Goal: Task Accomplishment & Management: Complete application form

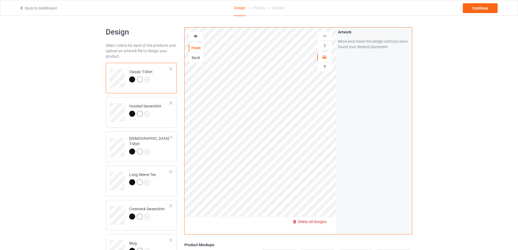
click at [319, 219] on div "Delete all designs" at bounding box center [309, 221] width 45 height 5
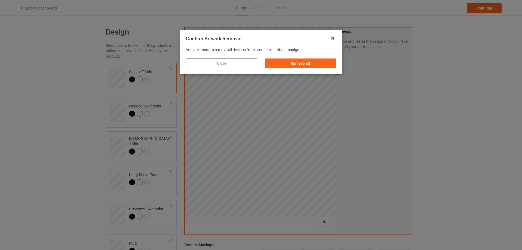
click at [306, 57] on div "Remove all" at bounding box center [300, 63] width 79 height 17
click at [306, 61] on div "Remove all" at bounding box center [300, 63] width 71 height 10
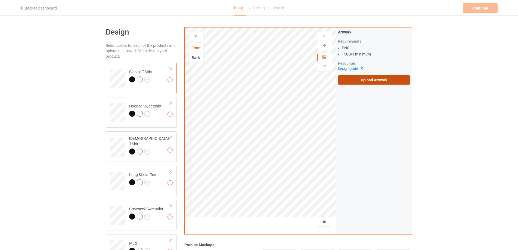
click at [364, 82] on label "Upload Artwork" at bounding box center [374, 79] width 72 height 9
click at [0, 0] on input "Upload Artwork" at bounding box center [0, 0] width 0 height 0
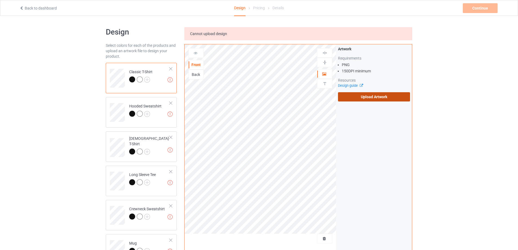
click at [359, 94] on label "Upload Artwork" at bounding box center [374, 96] width 72 height 9
click at [0, 0] on input "Upload Artwork" at bounding box center [0, 0] width 0 height 0
click at [360, 90] on div "Artwork Requirements PNG 150 DPI minimum Resources Design guide Upload Artwork" at bounding box center [374, 73] width 72 height 55
click at [360, 97] on label "Upload Artwork" at bounding box center [374, 96] width 72 height 9
click at [0, 0] on input "Upload Artwork" at bounding box center [0, 0] width 0 height 0
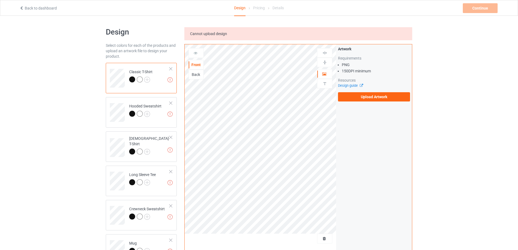
click at [363, 103] on div "Artwork Requirements PNG 150 DPI minimum Resources Design guide Upload Artwork" at bounding box center [374, 73] width 76 height 59
click at [363, 101] on label "Upload Artwork" at bounding box center [374, 96] width 72 height 9
click at [0, 0] on input "Upload Artwork" at bounding box center [0, 0] width 0 height 0
click at [393, 94] on label "Upload Artwork" at bounding box center [374, 96] width 72 height 9
click at [0, 0] on input "Upload Artwork" at bounding box center [0, 0] width 0 height 0
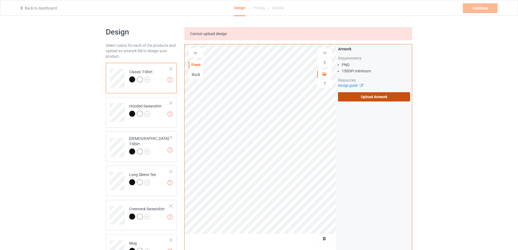
click at [376, 98] on label "Upload Artwork" at bounding box center [374, 96] width 72 height 9
click at [0, 0] on input "Upload Artwork" at bounding box center [0, 0] width 0 height 0
click at [362, 94] on label "Upload Artwork" at bounding box center [374, 96] width 72 height 9
click at [0, 0] on input "Upload Artwork" at bounding box center [0, 0] width 0 height 0
click at [356, 100] on label "Upload Artwork" at bounding box center [374, 96] width 72 height 9
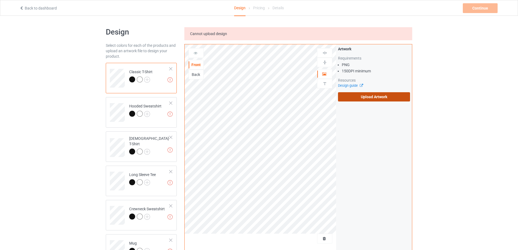
click at [0, 0] on input "Upload Artwork" at bounding box center [0, 0] width 0 height 0
click at [360, 97] on label "Upload Artwork" at bounding box center [374, 96] width 72 height 9
click at [0, 0] on input "Upload Artwork" at bounding box center [0, 0] width 0 height 0
click at [364, 97] on label "Upload Artwork" at bounding box center [374, 96] width 72 height 9
click at [0, 0] on input "Upload Artwork" at bounding box center [0, 0] width 0 height 0
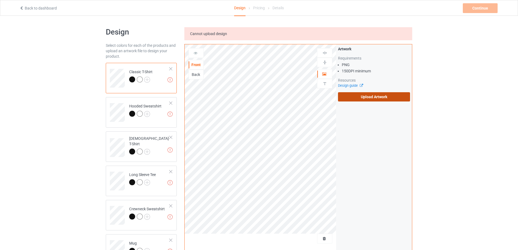
click at [391, 94] on label "Upload Artwork" at bounding box center [374, 96] width 72 height 9
click at [0, 0] on input "Upload Artwork" at bounding box center [0, 0] width 0 height 0
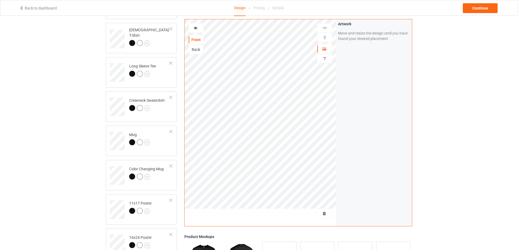
scroll to position [109, 0]
click at [165, 152] on div "Mug" at bounding box center [141, 140] width 71 height 30
click at [325, 37] on img at bounding box center [324, 37] width 5 height 5
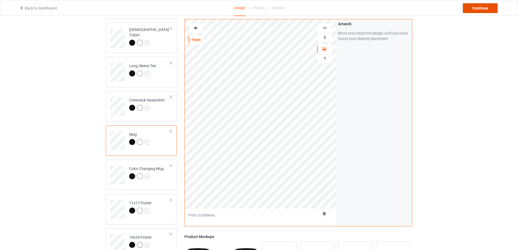
click at [478, 8] on div "Continue" at bounding box center [480, 8] width 35 height 10
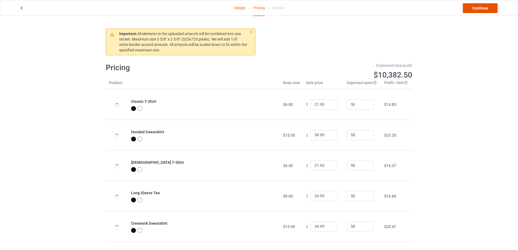
click at [478, 8] on link "Continue" at bounding box center [480, 8] width 35 height 10
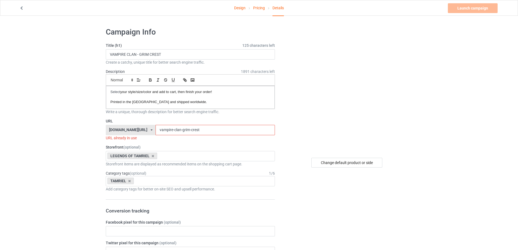
click at [205, 129] on input "vampire-clan-grim-crest" at bounding box center [215, 130] width 119 height 10
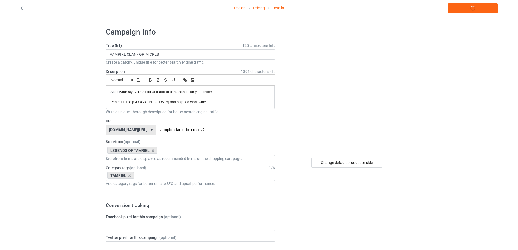
type input "vampire-clan-grim-crest-v2"
click at [168, 54] on input "VAMPIRE CLAN - GRIM CREST" at bounding box center [190, 54] width 169 height 10
type input "VAMPIRE CLAN - GRIM CREST-V2"
click at [460, 9] on link "Launch campaign" at bounding box center [473, 8] width 50 height 10
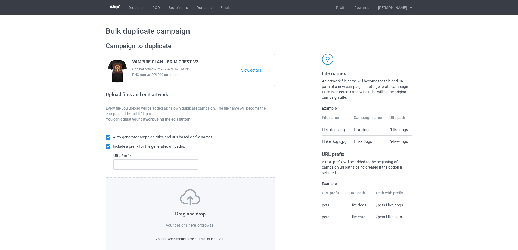
click at [206, 224] on label "browse" at bounding box center [207, 225] width 13 height 4
click at [0, 0] on input "browse" at bounding box center [0, 0] width 0 height 0
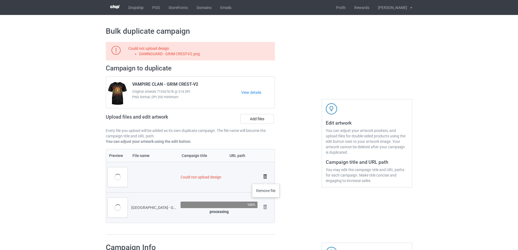
click at [266, 178] on img at bounding box center [265, 177] width 8 height 8
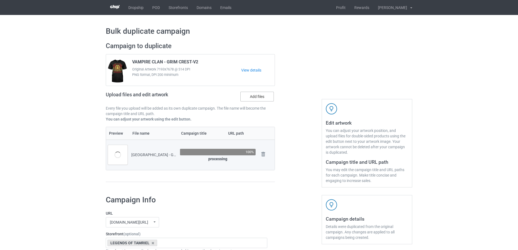
click at [252, 97] on label "Add files" at bounding box center [256, 97] width 33 height 10
click at [0, 0] on input "Add files" at bounding box center [0, 0] width 0 height 0
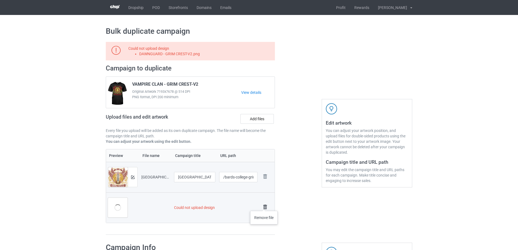
click at [264, 205] on img at bounding box center [265, 207] width 8 height 8
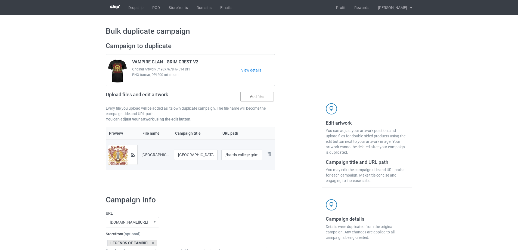
click at [255, 97] on label "Add files" at bounding box center [256, 97] width 33 height 10
click at [0, 0] on input "Add files" at bounding box center [0, 0] width 0 height 0
click at [259, 100] on label "Add files" at bounding box center [256, 97] width 33 height 10
click at [0, 0] on input "Add files" at bounding box center [0, 0] width 0 height 0
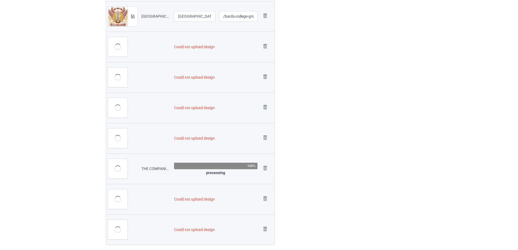
scroll to position [186, 0]
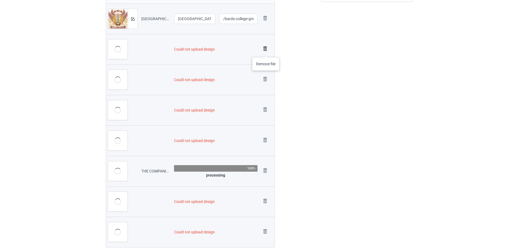
click at [266, 52] on img at bounding box center [265, 49] width 8 height 8
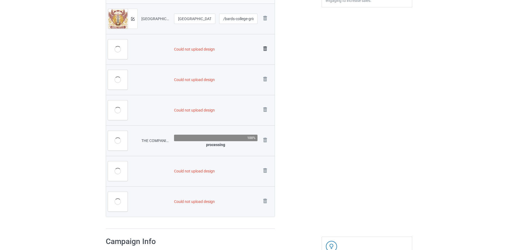
click at [266, 50] on img at bounding box center [265, 49] width 8 height 8
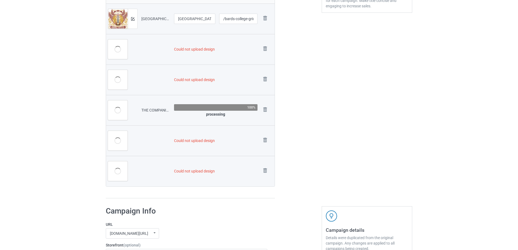
click at [0, 0] on img at bounding box center [0, 0] width 0 height 0
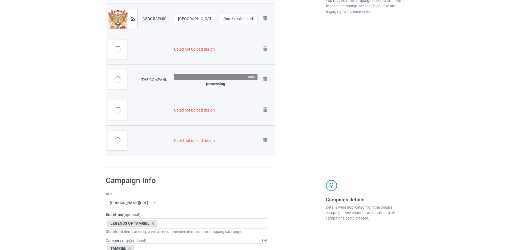
click at [0, 0] on img at bounding box center [0, 0] width 0 height 0
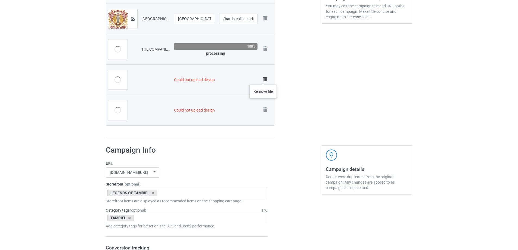
click at [263, 79] on img at bounding box center [265, 79] width 8 height 8
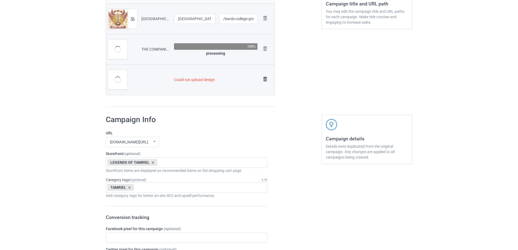
click at [266, 80] on img at bounding box center [265, 79] width 8 height 8
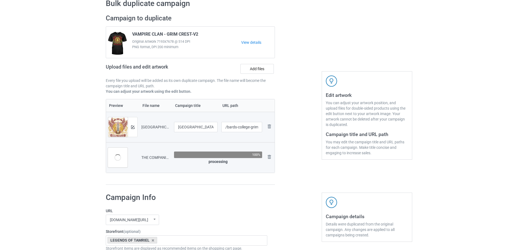
scroll to position [27, 0]
click at [255, 70] on label "Add files" at bounding box center [256, 69] width 33 height 10
click at [0, 0] on input "Add files" at bounding box center [0, 0] width 0 height 0
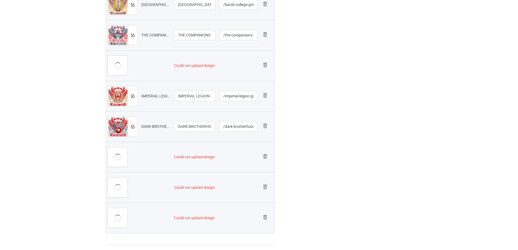
scroll to position [190, 0]
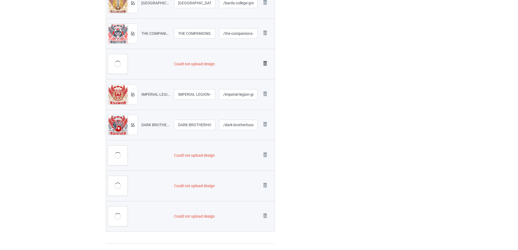
click at [264, 61] on img at bounding box center [265, 64] width 8 height 8
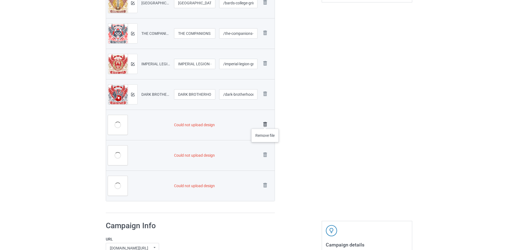
click at [265, 123] on img at bounding box center [265, 125] width 8 height 8
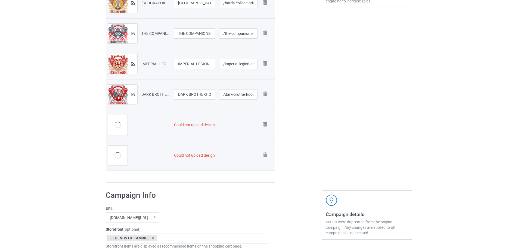
click at [0, 0] on img at bounding box center [0, 0] width 0 height 0
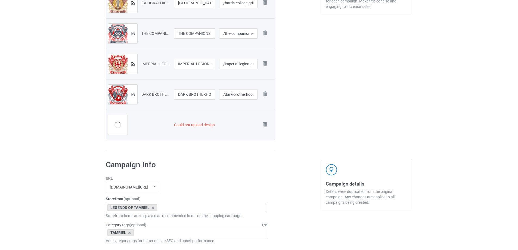
click at [0, 0] on img at bounding box center [0, 0] width 0 height 0
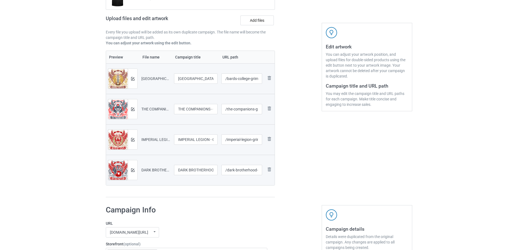
scroll to position [70, 0]
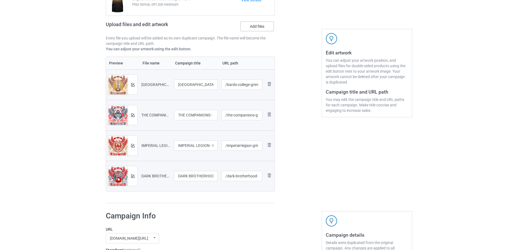
click at [248, 25] on label "Add files" at bounding box center [256, 26] width 33 height 10
click at [0, 0] on input "Add files" at bounding box center [0, 0] width 0 height 0
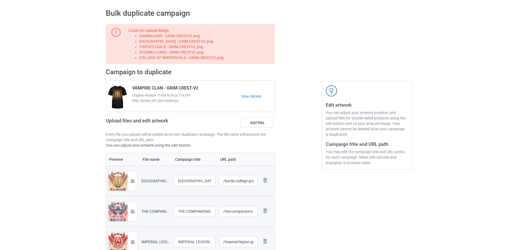
scroll to position [5, 0]
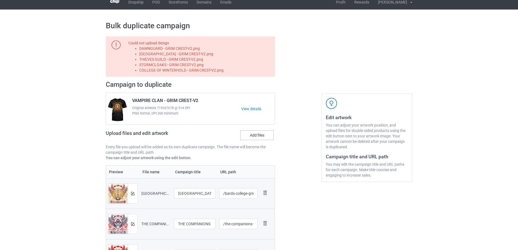
click at [258, 135] on label "Add files" at bounding box center [256, 135] width 33 height 10
click at [0, 0] on input "Add files" at bounding box center [0, 0] width 0 height 0
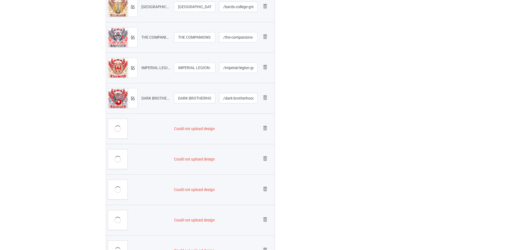
scroll to position [223, 0]
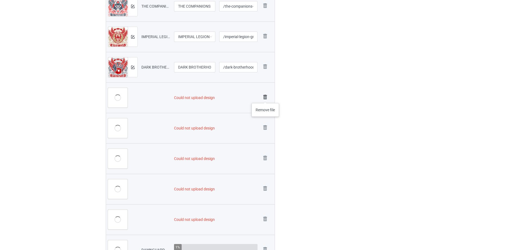
click at [266, 98] on img at bounding box center [265, 97] width 8 height 8
click at [266, 97] on img at bounding box center [265, 97] width 8 height 8
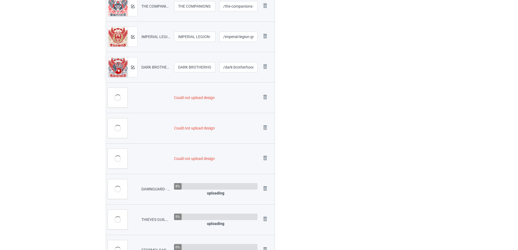
click at [0, 0] on img at bounding box center [0, 0] width 0 height 0
click at [266, 96] on img at bounding box center [265, 97] width 8 height 8
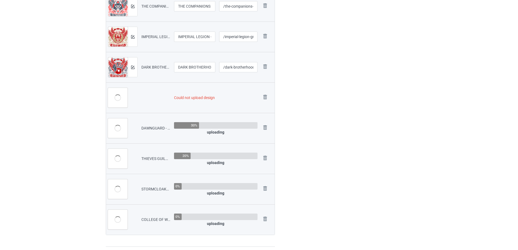
click at [0, 0] on img at bounding box center [0, 0] width 0 height 0
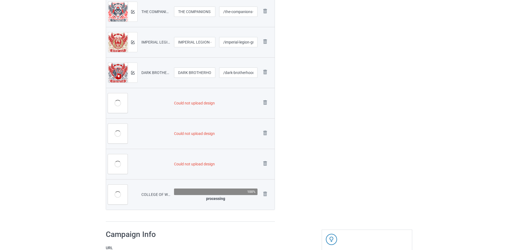
scroll to position [212, 0]
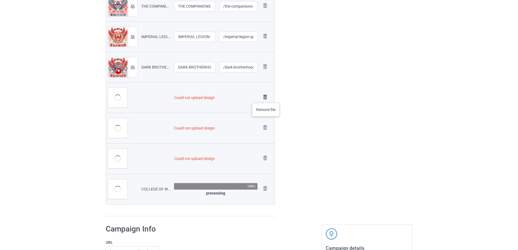
click at [266, 97] on img at bounding box center [265, 97] width 8 height 8
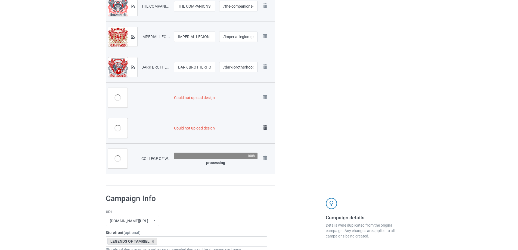
click at [0, 0] on img at bounding box center [0, 0] width 0 height 0
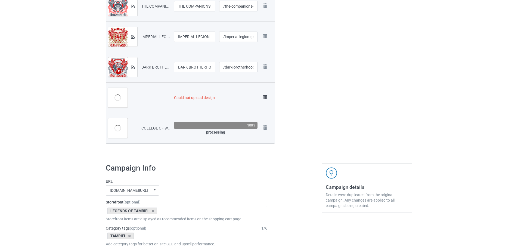
click at [267, 97] on img at bounding box center [265, 97] width 8 height 8
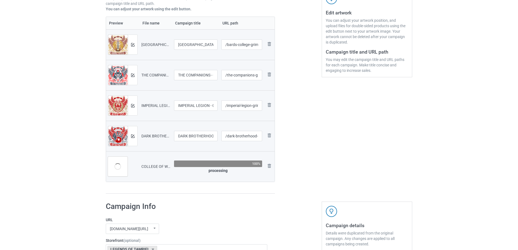
scroll to position [70, 0]
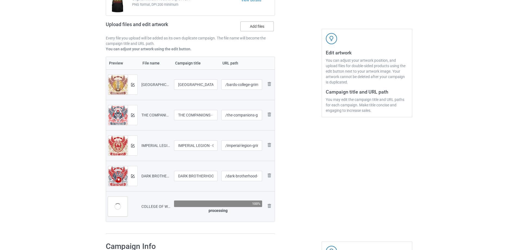
click at [257, 23] on label "Add files" at bounding box center [256, 26] width 33 height 10
click at [0, 0] on input "Add files" at bounding box center [0, 0] width 0 height 0
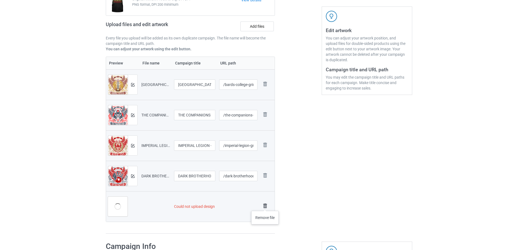
click at [265, 205] on img at bounding box center [265, 206] width 8 height 8
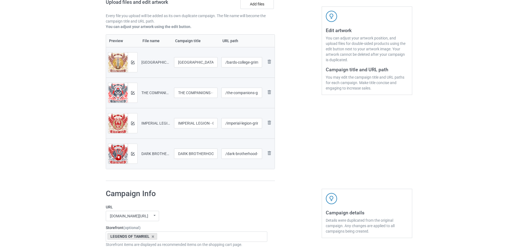
scroll to position [70, 0]
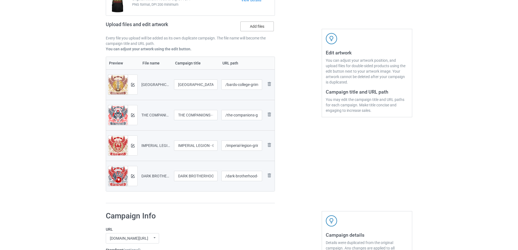
click at [261, 26] on label "Add files" at bounding box center [256, 26] width 33 height 10
click at [0, 0] on input "Add files" at bounding box center [0, 0] width 0 height 0
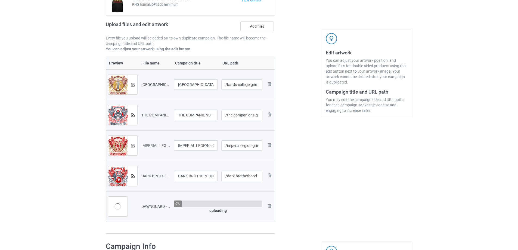
click at [261, 21] on div "Upload files and edit artwork Add files" at bounding box center [190, 28] width 169 height 16
click at [260, 23] on label "Add files" at bounding box center [256, 26] width 33 height 10
click at [0, 0] on input "Add files" at bounding box center [0, 0] width 0 height 0
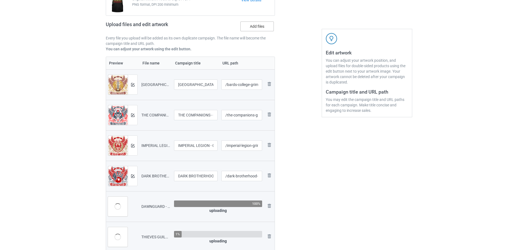
click at [260, 24] on label "Add files" at bounding box center [256, 26] width 33 height 10
click at [0, 0] on input "Add files" at bounding box center [0, 0] width 0 height 0
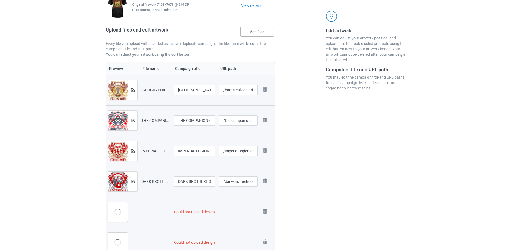
scroll to position [98, 0]
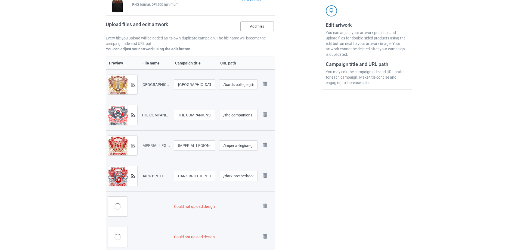
click at [262, 25] on label "Add files" at bounding box center [256, 26] width 33 height 10
click at [0, 0] on input "Add files" at bounding box center [0, 0] width 0 height 0
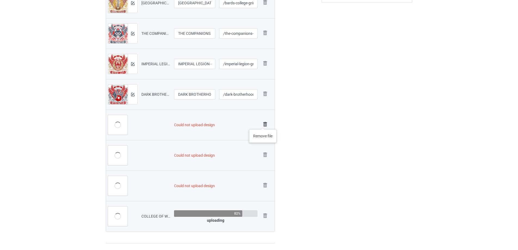
click at [263, 123] on img at bounding box center [265, 125] width 8 height 8
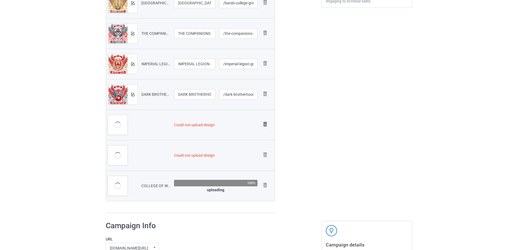
click at [265, 123] on img at bounding box center [265, 125] width 8 height 8
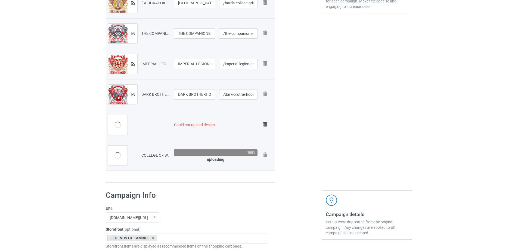
click at [265, 123] on img at bounding box center [265, 125] width 8 height 8
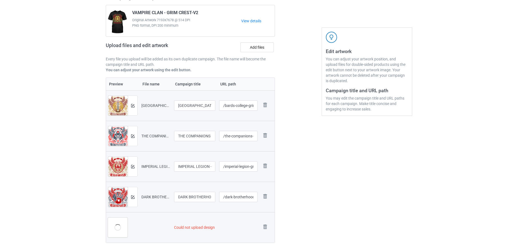
scroll to position [65, 0]
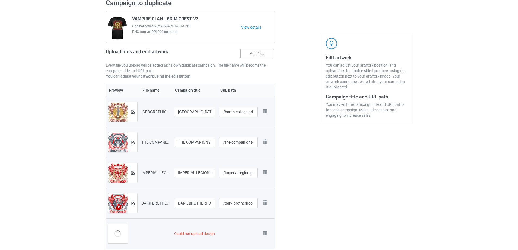
click at [257, 52] on label "Add files" at bounding box center [256, 54] width 33 height 10
click at [0, 0] on input "Add files" at bounding box center [0, 0] width 0 height 0
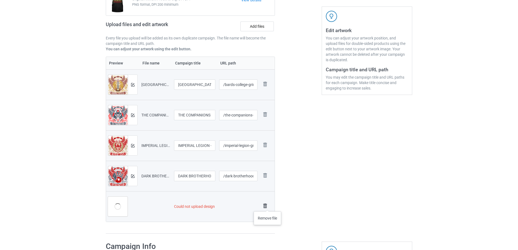
click at [266, 208] on img at bounding box center [265, 206] width 8 height 8
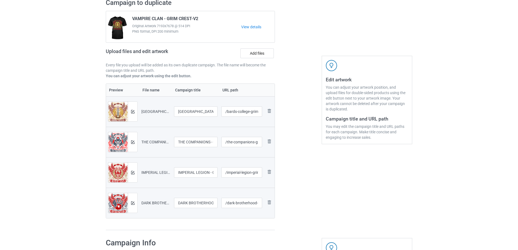
scroll to position [43, 0]
click at [251, 51] on label "Add files" at bounding box center [256, 54] width 33 height 10
click at [0, 0] on input "Add files" at bounding box center [0, 0] width 0 height 0
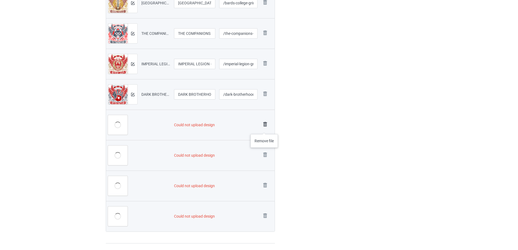
click at [265, 128] on img at bounding box center [265, 125] width 8 height 8
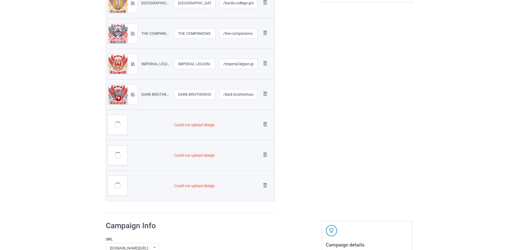
click at [0, 0] on img at bounding box center [0, 0] width 0 height 0
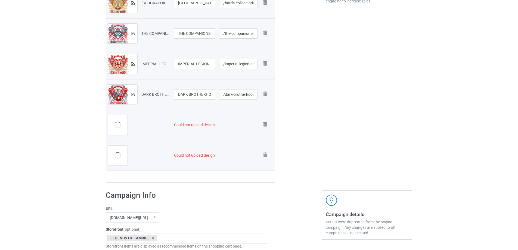
click at [0, 0] on img at bounding box center [0, 0] width 0 height 0
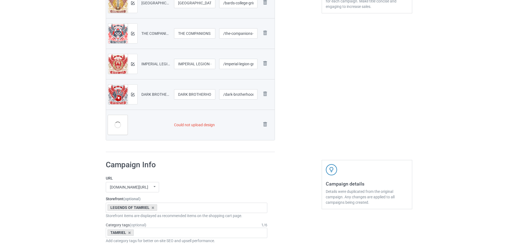
click at [0, 0] on img at bounding box center [0, 0] width 0 height 0
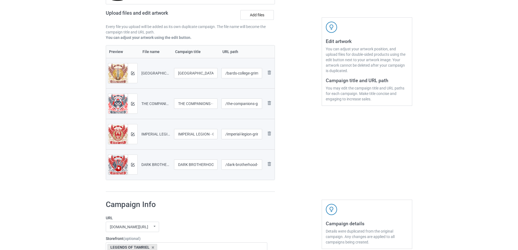
scroll to position [70, 0]
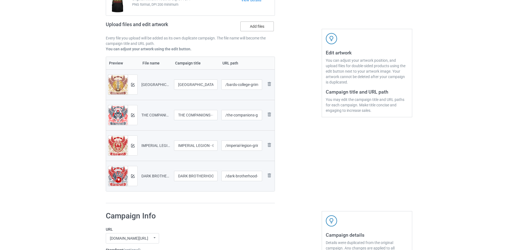
click at [257, 24] on label "Add files" at bounding box center [256, 26] width 33 height 10
click at [0, 0] on input "Add files" at bounding box center [0, 0] width 0 height 0
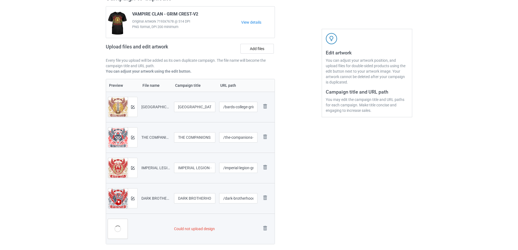
scroll to position [92, 0]
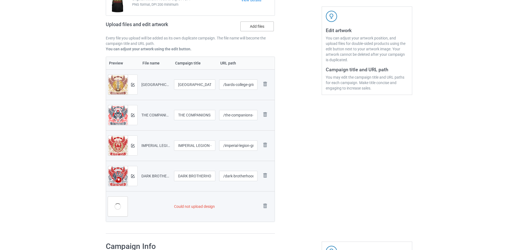
click at [262, 28] on label "Add files" at bounding box center [256, 26] width 33 height 10
click at [0, 0] on input "Add files" at bounding box center [0, 0] width 0 height 0
click at [251, 25] on label "Add files" at bounding box center [256, 26] width 33 height 10
click at [0, 0] on input "Add files" at bounding box center [0, 0] width 0 height 0
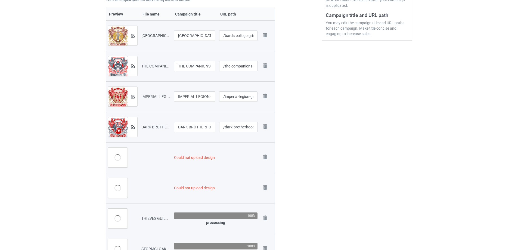
scroll to position [158, 0]
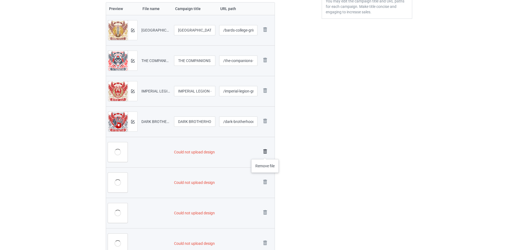
click at [265, 154] on img at bounding box center [265, 152] width 8 height 8
click at [0, 0] on img at bounding box center [0, 0] width 0 height 0
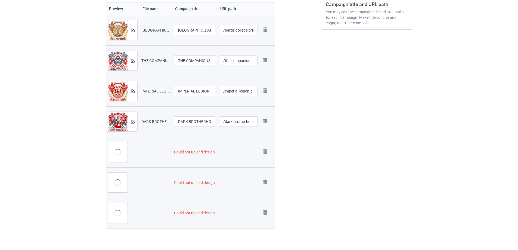
click at [0, 0] on img at bounding box center [0, 0] width 0 height 0
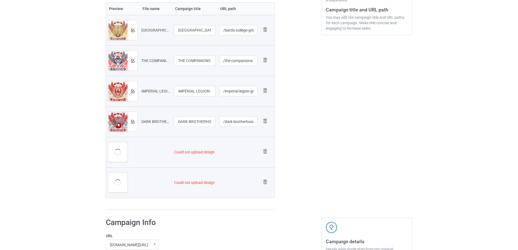
click at [0, 0] on img at bounding box center [0, 0] width 0 height 0
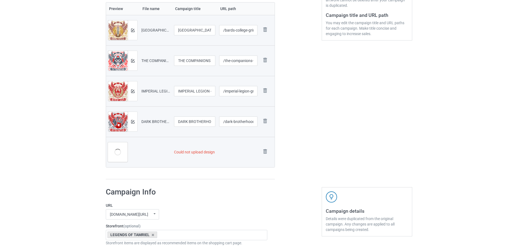
click at [0, 0] on img at bounding box center [0, 0] width 0 height 0
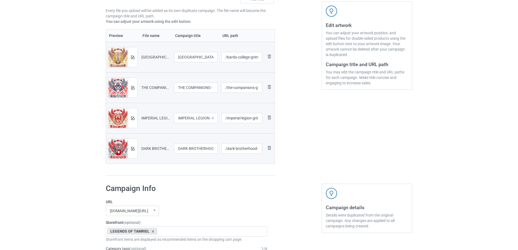
scroll to position [97, 0]
click at [0, 0] on input "Add files" at bounding box center [0, 0] width 0 height 0
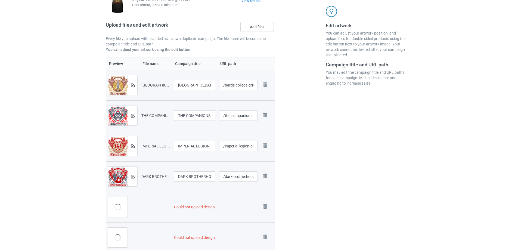
scroll to position [125, 0]
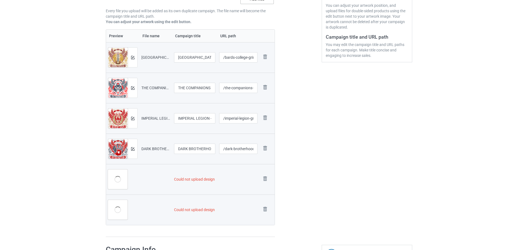
click at [0, 0] on input "Add files" at bounding box center [0, 0] width 0 height 0
click at [251, 5] on div "Upload files and edit artwork Add files" at bounding box center [190, 0] width 169 height 16
click at [0, 0] on input "Add files" at bounding box center [0, 0] width 0 height 0
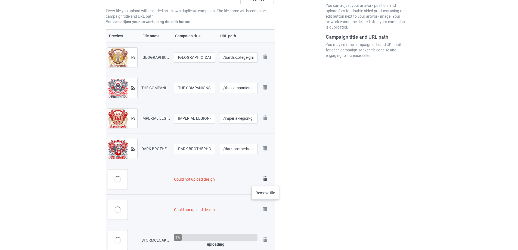
click at [266, 181] on img at bounding box center [265, 179] width 8 height 8
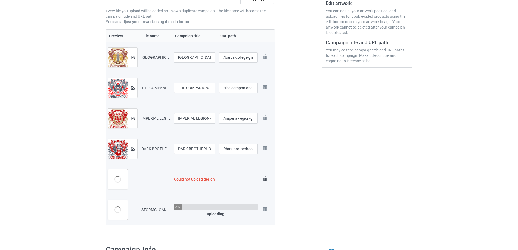
click at [266, 177] on img at bounding box center [265, 179] width 8 height 8
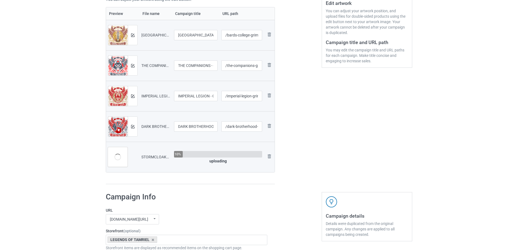
scroll to position [97, 0]
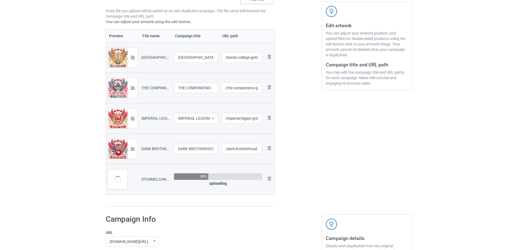
click at [0, 0] on input "Add files" at bounding box center [0, 0] width 0 height 0
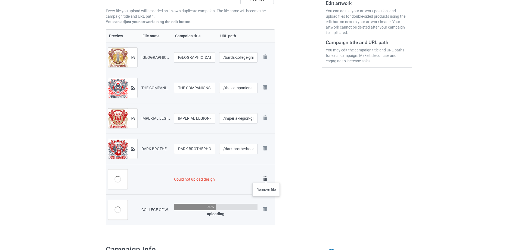
click at [266, 177] on img at bounding box center [265, 179] width 8 height 8
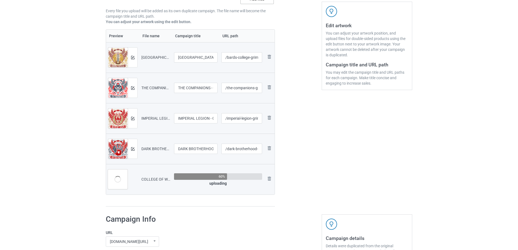
click at [0, 0] on input "Add files" at bounding box center [0, 0] width 0 height 0
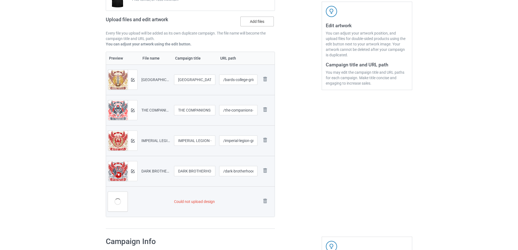
scroll to position [120, 0]
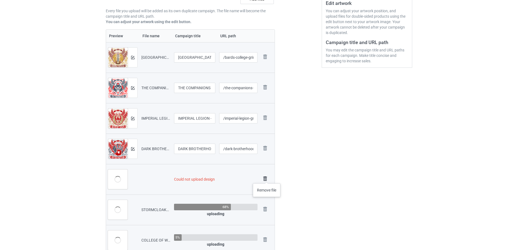
click at [267, 178] on img at bounding box center [265, 179] width 8 height 8
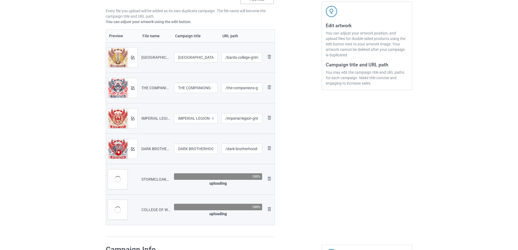
click at [0, 0] on input "Add files" at bounding box center [0, 0] width 0 height 0
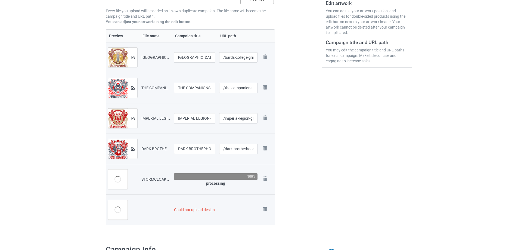
scroll to position [125, 0]
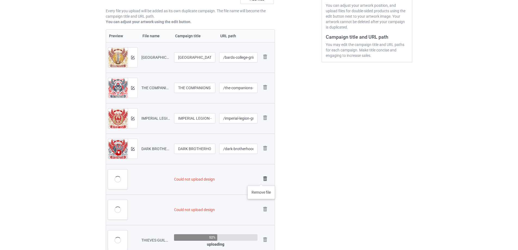
click at [268, 178] on img at bounding box center [265, 179] width 8 height 8
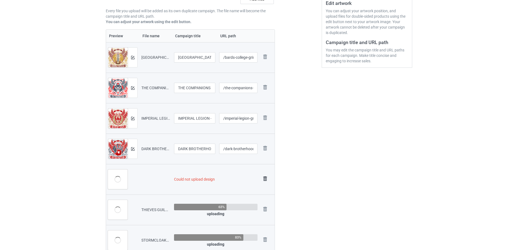
click at [268, 177] on img at bounding box center [265, 179] width 8 height 8
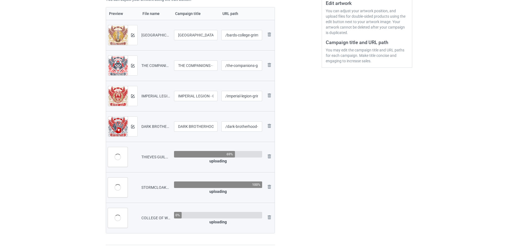
scroll to position [97, 0]
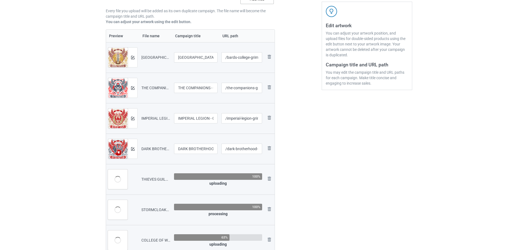
click at [0, 0] on input "Add files" at bounding box center [0, 0] width 0 height 0
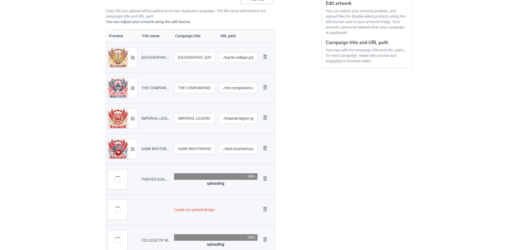
scroll to position [125, 0]
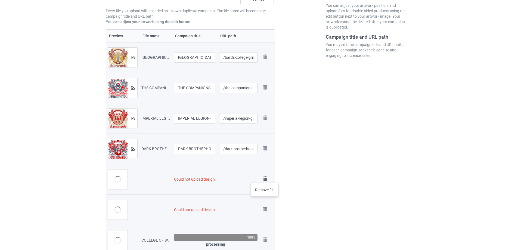
click at [265, 178] on img at bounding box center [265, 179] width 8 height 8
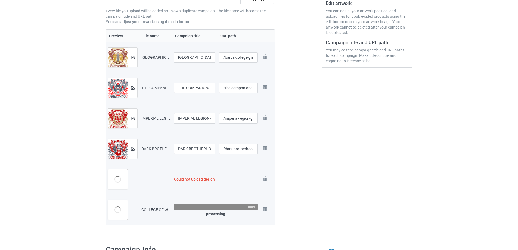
click at [0, 0] on img at bounding box center [0, 0] width 0 height 0
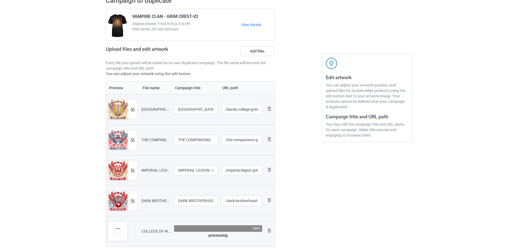
scroll to position [43, 0]
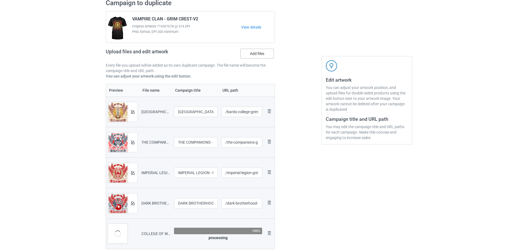
click at [261, 51] on label "Add files" at bounding box center [256, 54] width 33 height 10
click at [0, 0] on input "Add files" at bounding box center [0, 0] width 0 height 0
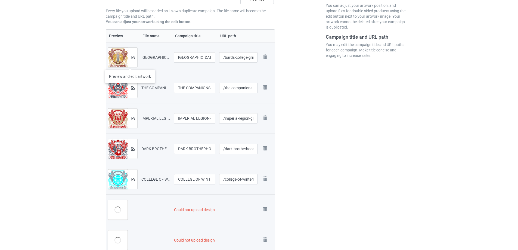
scroll to position [71, 0]
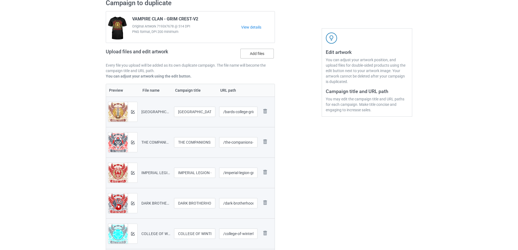
click at [253, 56] on label "Add files" at bounding box center [256, 54] width 33 height 10
click at [0, 0] on input "Add files" at bounding box center [0, 0] width 0 height 0
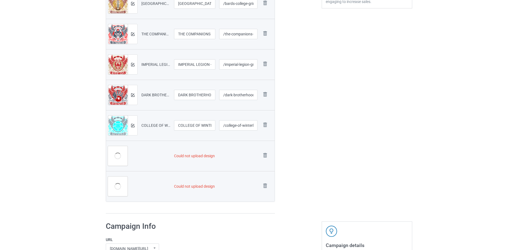
scroll to position [180, 0]
click at [270, 156] on div "Remove file" at bounding box center [266, 155] width 11 height 9
click at [267, 154] on img at bounding box center [265, 155] width 8 height 8
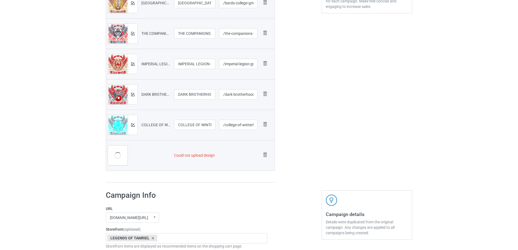
click at [0, 0] on img at bounding box center [0, 0] width 0 height 0
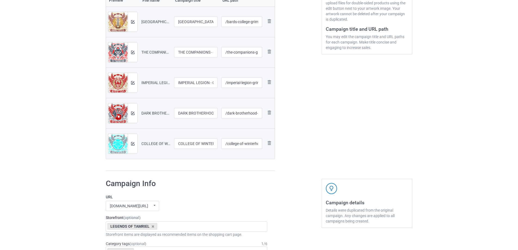
scroll to position [70, 0]
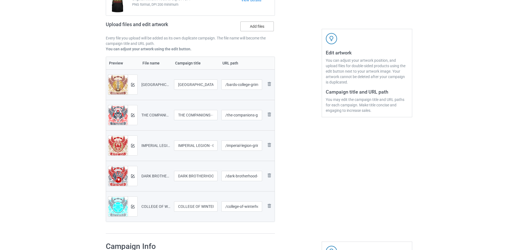
click at [264, 30] on label "Add files" at bounding box center [256, 26] width 33 height 10
click at [0, 0] on input "Add files" at bounding box center [0, 0] width 0 height 0
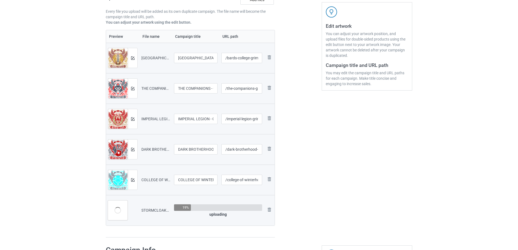
scroll to position [97, 0]
click at [0, 0] on input "Add files" at bounding box center [0, 0] width 0 height 0
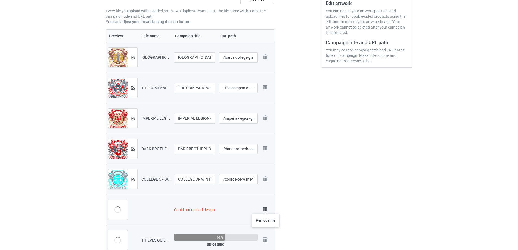
click at [266, 208] on img at bounding box center [265, 209] width 8 height 8
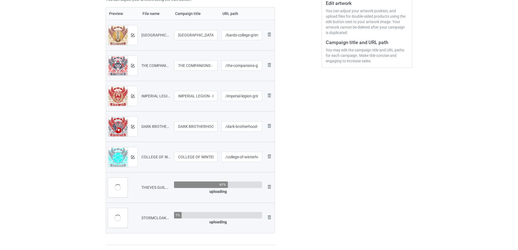
scroll to position [97, 0]
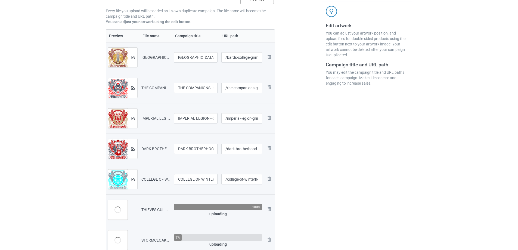
click at [0, 0] on input "Add files" at bounding box center [0, 0] width 0 height 0
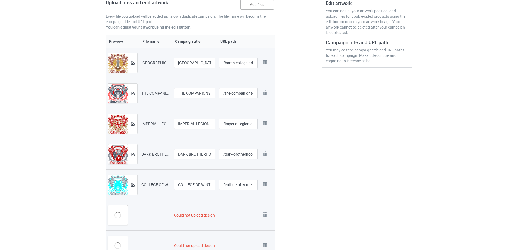
scroll to position [125, 0]
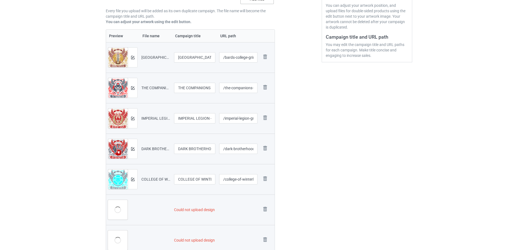
click at [0, 0] on input "Add files" at bounding box center [0, 0] width 0 height 0
click at [269, 209] on img at bounding box center [265, 209] width 8 height 8
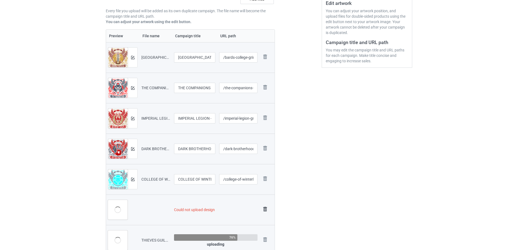
click at [268, 208] on img at bounding box center [265, 209] width 8 height 8
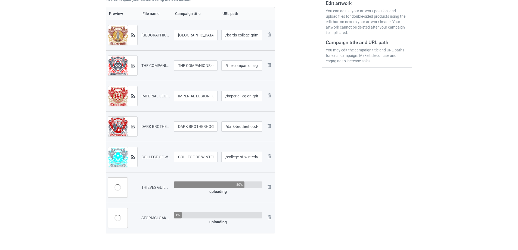
scroll to position [97, 0]
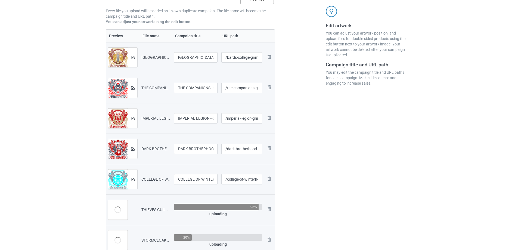
click at [0, 0] on input "Add files" at bounding box center [0, 0] width 0 height 0
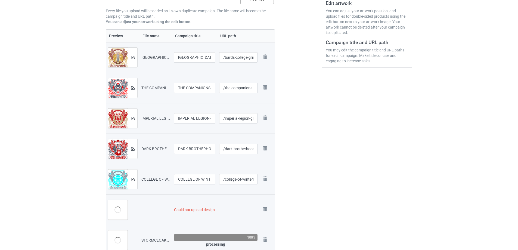
scroll to position [125, 0]
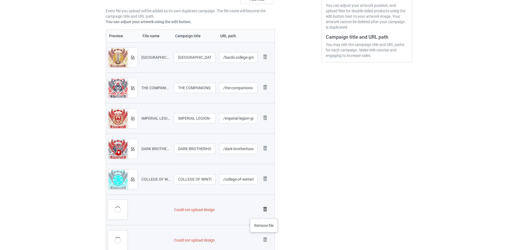
click at [266, 211] on img at bounding box center [265, 209] width 8 height 8
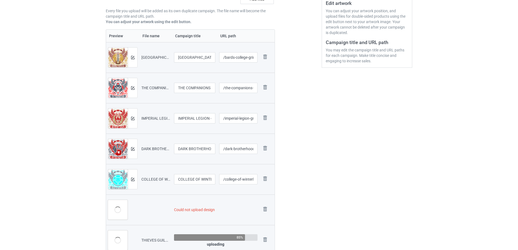
click at [0, 0] on img at bounding box center [0, 0] width 0 height 0
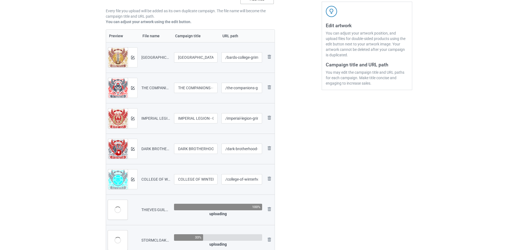
click at [0, 0] on input "Add files" at bounding box center [0, 0] width 0 height 0
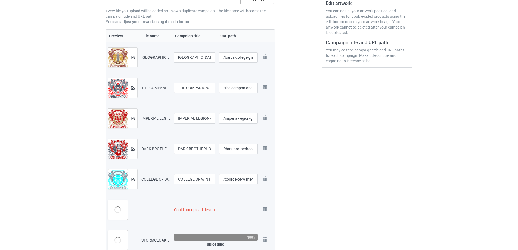
scroll to position [125, 0]
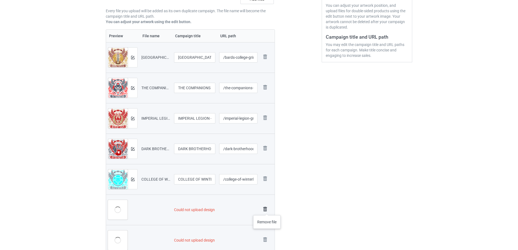
click at [267, 210] on img at bounding box center [265, 209] width 8 height 8
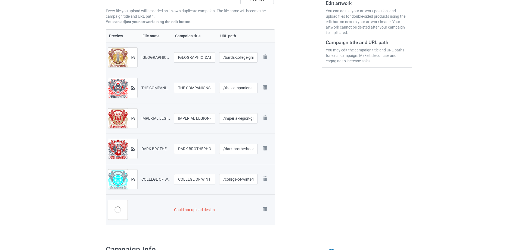
click at [0, 0] on img at bounding box center [0, 0] width 0 height 0
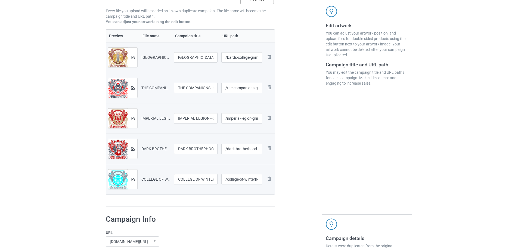
click at [0, 0] on input "Add files" at bounding box center [0, 0] width 0 height 0
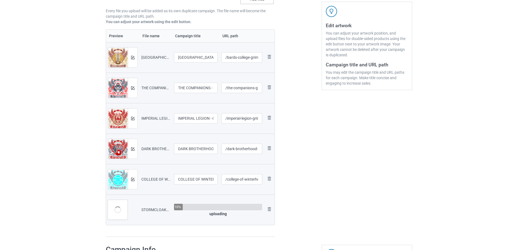
click at [0, 0] on input "Add files" at bounding box center [0, 0] width 0 height 0
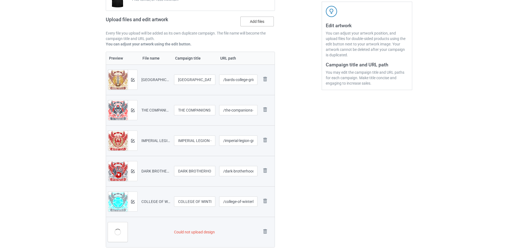
scroll to position [120, 0]
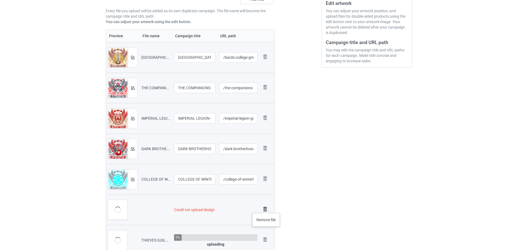
click at [266, 208] on img at bounding box center [265, 209] width 8 height 8
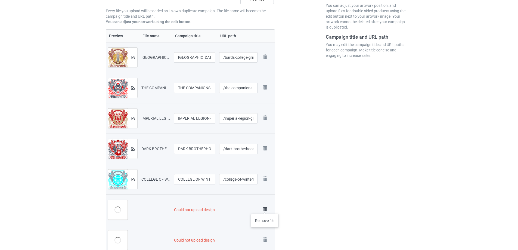
click at [265, 208] on img at bounding box center [265, 209] width 8 height 8
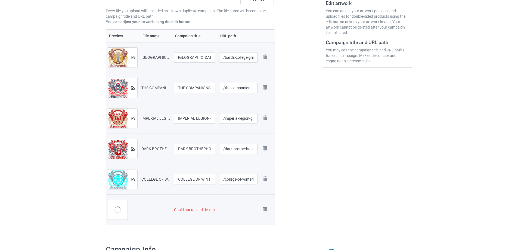
click at [0, 0] on img at bounding box center [0, 0] width 0 height 0
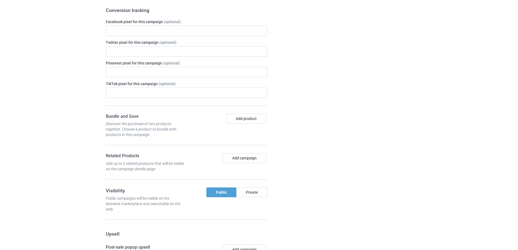
scroll to position [565, 0]
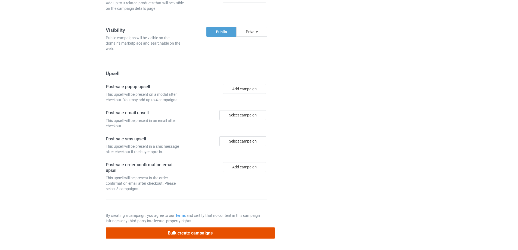
click at [215, 232] on button "Bulk create campaigns" at bounding box center [190, 232] width 169 height 11
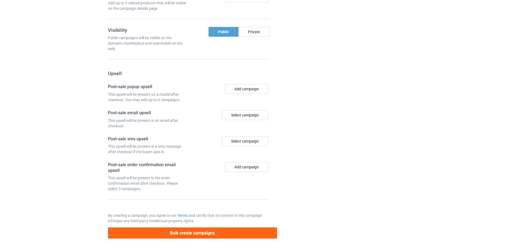
scroll to position [0, 0]
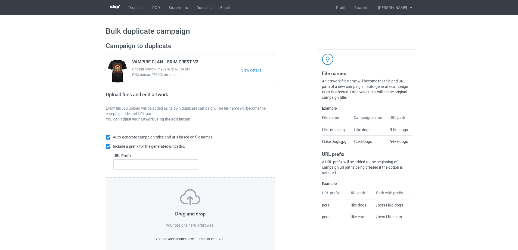
click at [208, 223] on div "Drag and drop your designs here, or browse ." at bounding box center [191, 208] width 146 height 39
click at [208, 226] on label "browse" at bounding box center [207, 225] width 13 height 4
click at [0, 0] on input "browse" at bounding box center [0, 0] width 0 height 0
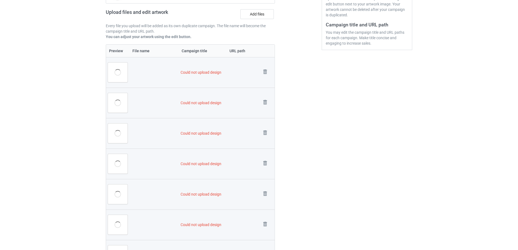
scroll to position [71, 0]
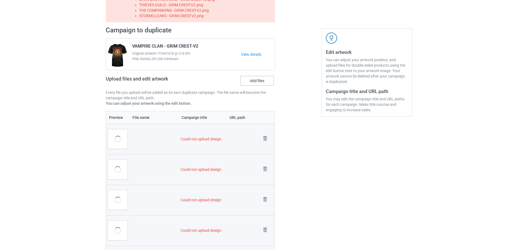
click at [264, 81] on label "Add files" at bounding box center [256, 81] width 33 height 10
click at [0, 0] on input "Add files" at bounding box center [0, 0] width 0 height 0
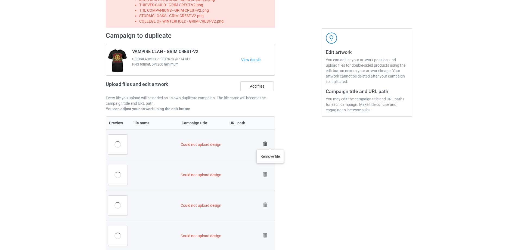
click at [266, 143] on img at bounding box center [265, 144] width 8 height 8
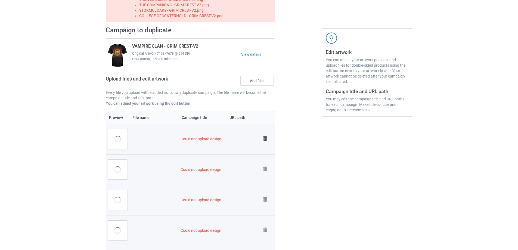
click at [266, 141] on img at bounding box center [265, 139] width 8 height 8
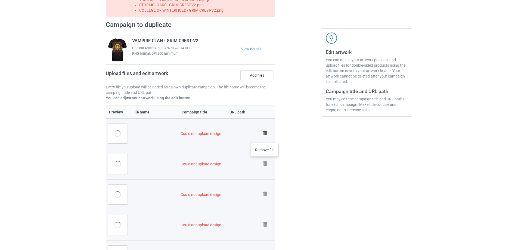
click at [265, 138] on link at bounding box center [265, 133] width 8 height 9
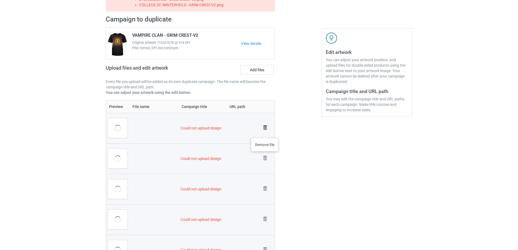
click at [265, 132] on link at bounding box center [265, 128] width 8 height 9
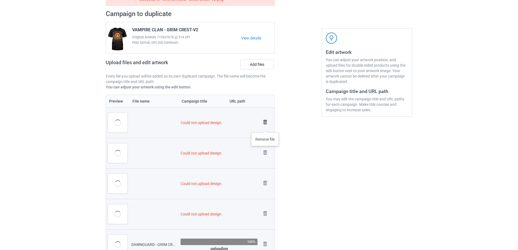
click at [265, 127] on link at bounding box center [265, 122] width 8 height 9
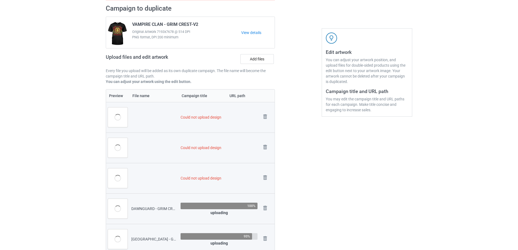
click at [266, 122] on td "Remove file" at bounding box center [267, 117] width 15 height 30
click at [266, 115] on img at bounding box center [265, 117] width 8 height 8
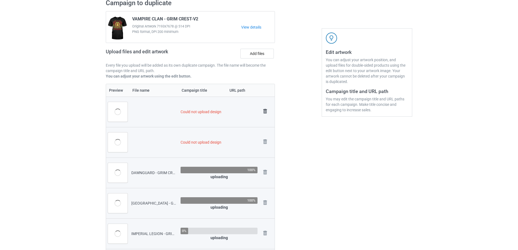
click at [265, 110] on img at bounding box center [265, 111] width 8 height 8
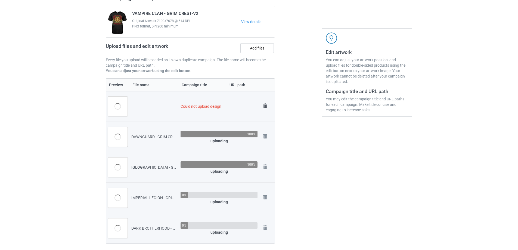
click at [265, 107] on img at bounding box center [265, 106] width 8 height 8
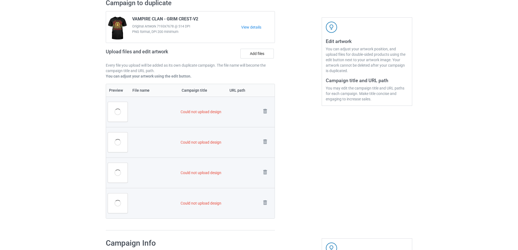
scroll to position [87, 0]
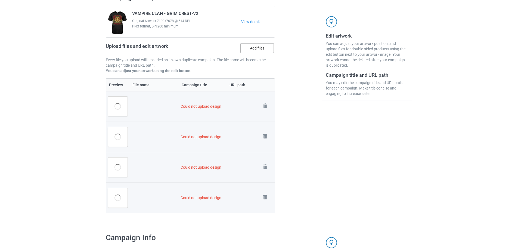
click at [249, 46] on label "Add files" at bounding box center [256, 48] width 33 height 10
click at [0, 0] on input "Add files" at bounding box center [0, 0] width 0 height 0
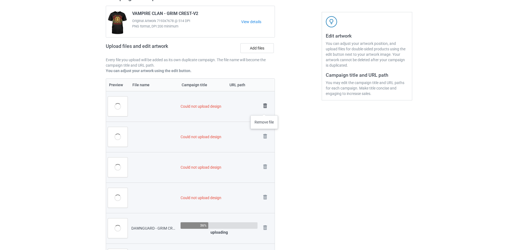
click at [265, 109] on img at bounding box center [265, 106] width 8 height 8
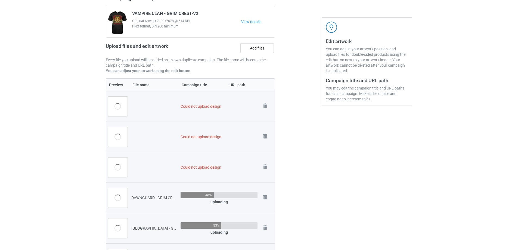
click at [0, 0] on img at bounding box center [0, 0] width 0 height 0
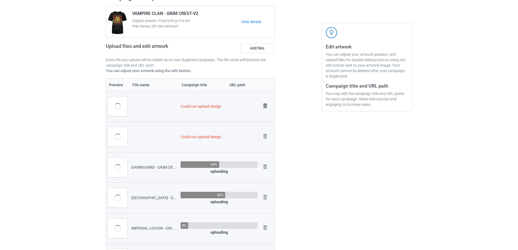
click at [265, 105] on img at bounding box center [265, 106] width 8 height 8
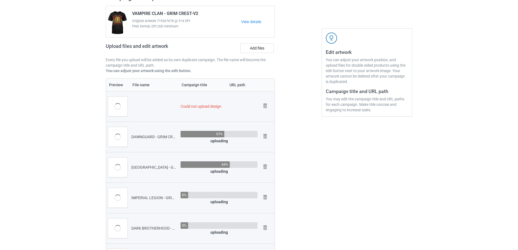
click at [0, 0] on img at bounding box center [0, 0] width 0 height 0
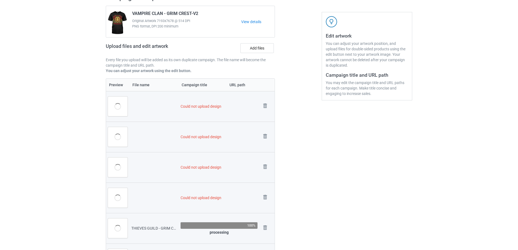
scroll to position [92, 0]
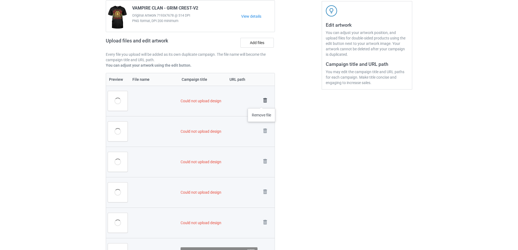
click at [262, 103] on img at bounding box center [265, 101] width 8 height 8
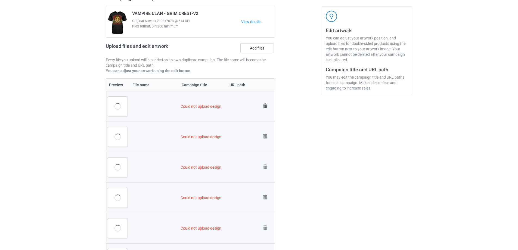
click at [265, 105] on img at bounding box center [265, 106] width 8 height 8
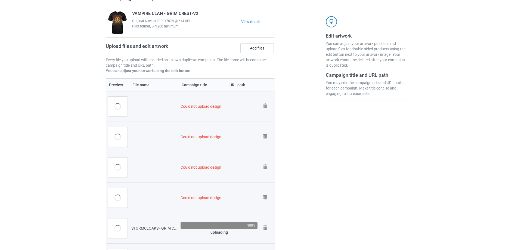
click at [0, 0] on img at bounding box center [0, 0] width 0 height 0
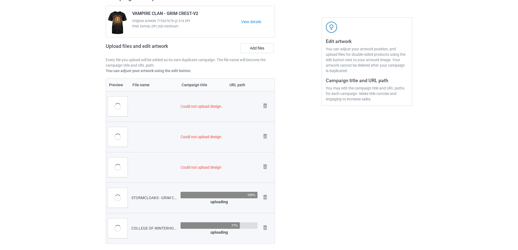
click at [0, 0] on img at bounding box center [0, 0] width 0 height 0
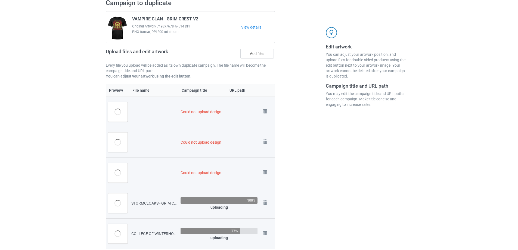
click at [0, 0] on img at bounding box center [0, 0] width 0 height 0
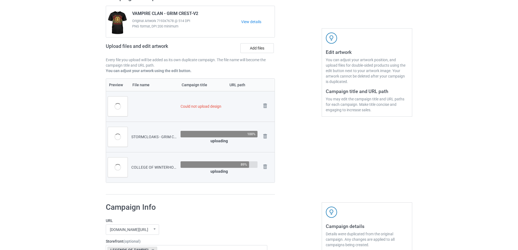
click at [265, 105] on link at bounding box center [265, 106] width 8 height 9
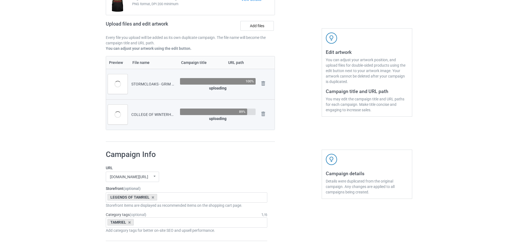
scroll to position [48, 0]
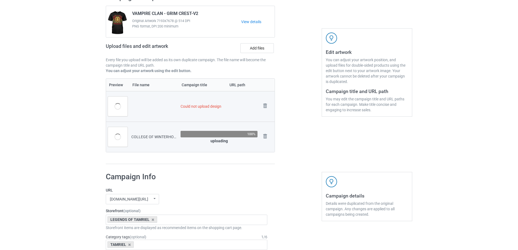
click at [0, 0] on img at bounding box center [0, 0] width 0 height 0
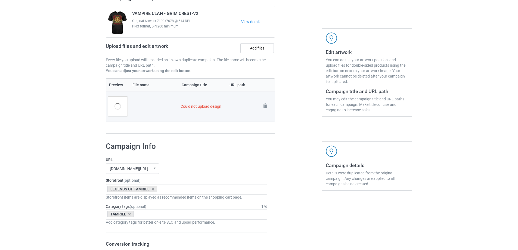
click at [0, 0] on img at bounding box center [0, 0] width 0 height 0
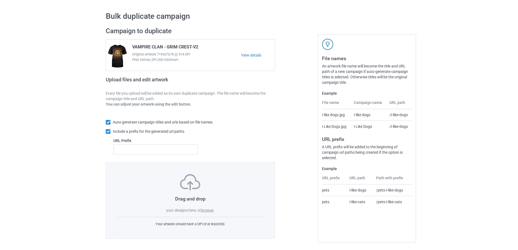
click at [211, 209] on label "browse" at bounding box center [207, 210] width 13 height 4
click at [0, 0] on input "browse" at bounding box center [0, 0] width 0 height 0
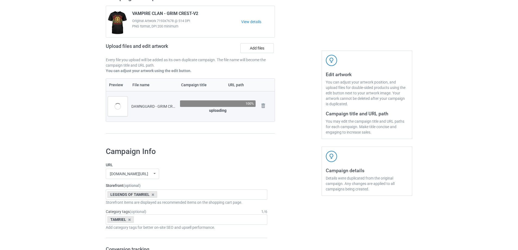
scroll to position [71, 0]
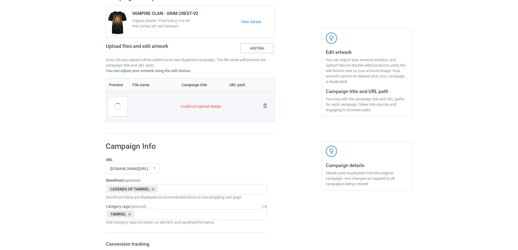
click at [261, 50] on label "Add files" at bounding box center [256, 48] width 33 height 10
click at [0, 0] on input "Add files" at bounding box center [0, 0] width 0 height 0
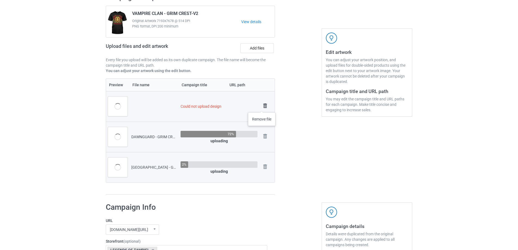
click at [266, 105] on img at bounding box center [265, 106] width 8 height 8
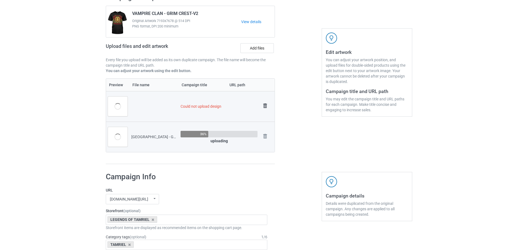
click at [263, 106] on img at bounding box center [265, 106] width 8 height 8
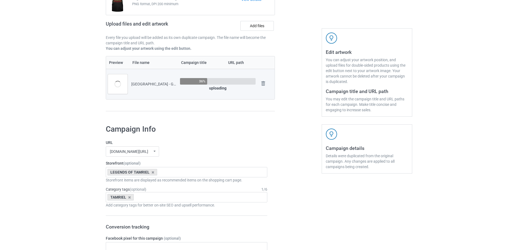
scroll to position [48, 0]
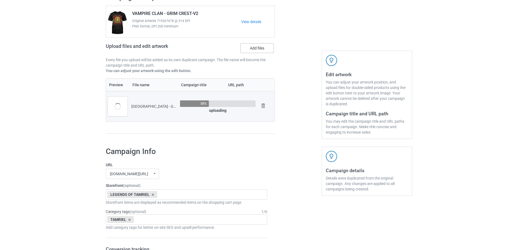
click at [258, 48] on label "Add files" at bounding box center [256, 48] width 33 height 10
click at [0, 0] on input "Add files" at bounding box center [0, 0] width 0 height 0
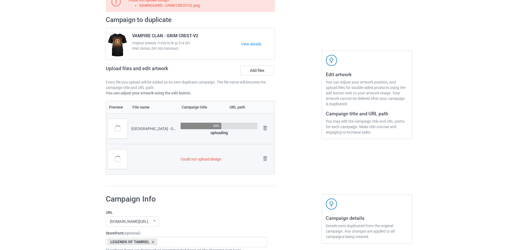
scroll to position [71, 0]
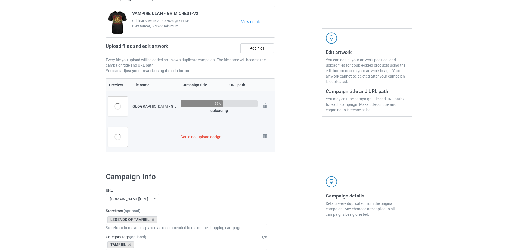
click at [264, 131] on td "Remove file" at bounding box center [267, 137] width 15 height 30
click at [266, 134] on img at bounding box center [265, 136] width 8 height 8
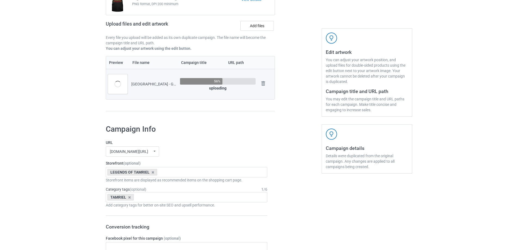
scroll to position [48, 0]
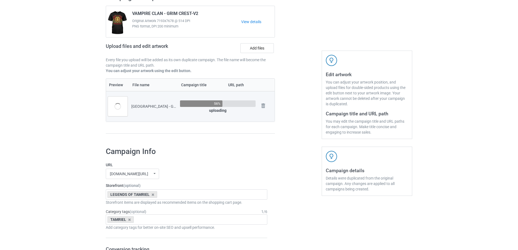
drag, startPoint x: 256, startPoint y: 41, endPoint x: 264, endPoint y: 62, distance: 22.3
click at [256, 42] on div "Campaign to duplicate VAMPIRE CLAN - GRIM CREST-V2 Original Artwork 7193x7678 @…" at bounding box center [190, 35] width 169 height 85
click at [259, 48] on label "Add files" at bounding box center [256, 48] width 33 height 10
click at [0, 0] on input "Add files" at bounding box center [0, 0] width 0 height 0
click at [272, 50] on label "Add files" at bounding box center [256, 48] width 33 height 10
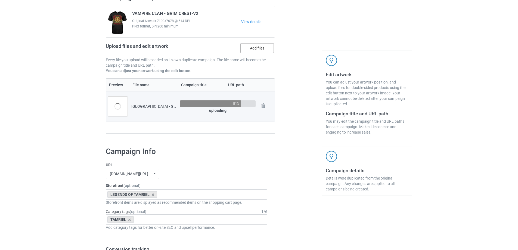
click at [0, 0] on input "Add files" at bounding box center [0, 0] width 0 height 0
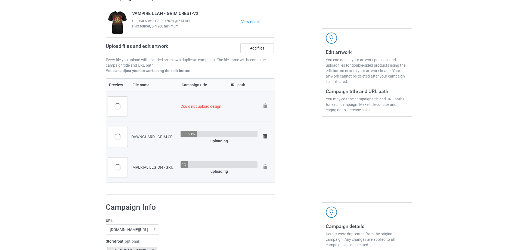
click at [0, 0] on img at bounding box center [0, 0] width 0 height 0
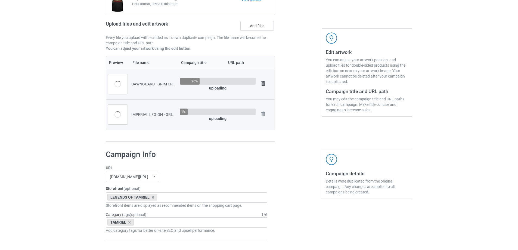
scroll to position [48, 0]
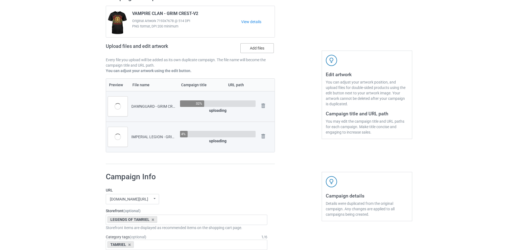
click at [267, 50] on label "Add files" at bounding box center [256, 48] width 33 height 10
click at [0, 0] on input "Add files" at bounding box center [0, 0] width 0 height 0
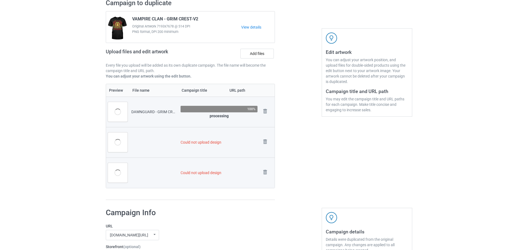
scroll to position [76, 0]
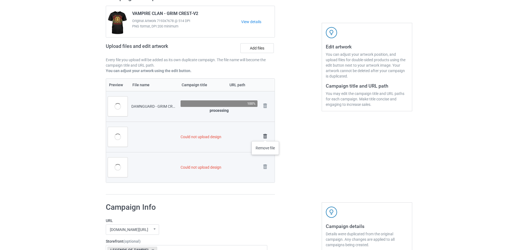
click at [266, 136] on img at bounding box center [265, 136] width 8 height 8
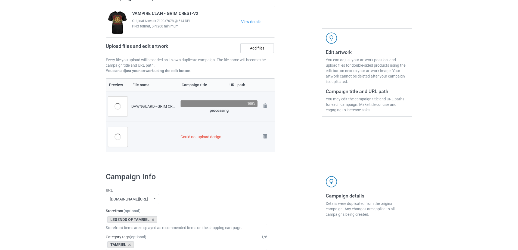
click at [0, 0] on img at bounding box center [0, 0] width 0 height 0
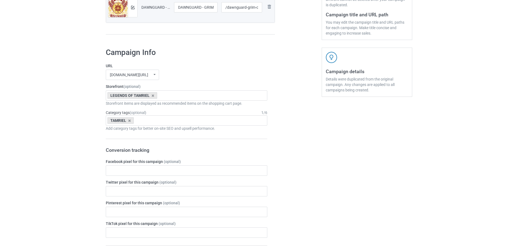
scroll to position [449, 0]
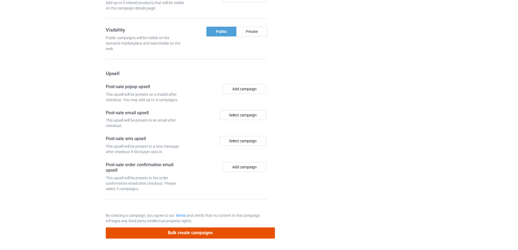
click at [228, 235] on button "Bulk create campaigns" at bounding box center [190, 232] width 169 height 11
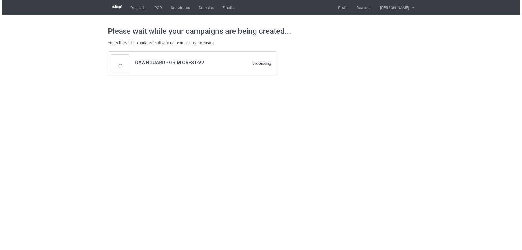
scroll to position [0, 0]
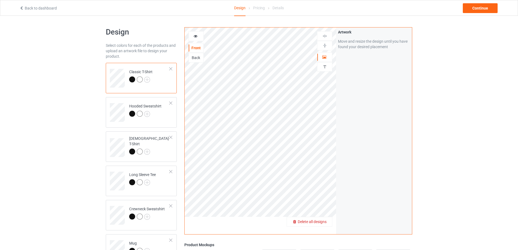
click at [320, 220] on span "Delete all designs" at bounding box center [312, 222] width 29 height 4
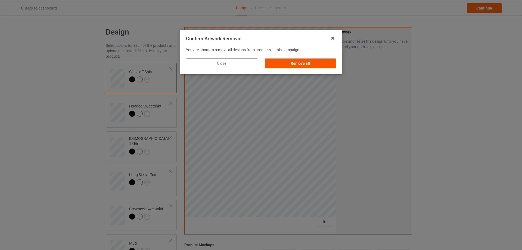
click at [306, 61] on div "Remove all" at bounding box center [300, 63] width 71 height 10
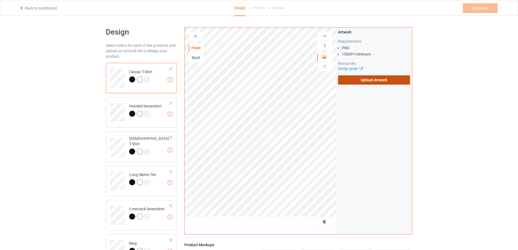
click at [386, 78] on label "Upload Artwork" at bounding box center [374, 79] width 72 height 9
click at [0, 0] on input "Upload Artwork" at bounding box center [0, 0] width 0 height 0
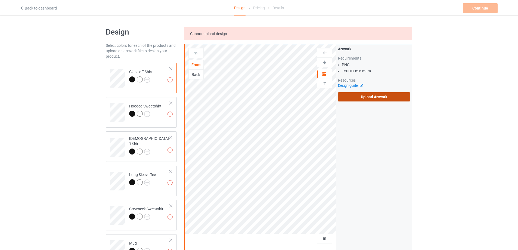
click at [360, 98] on label "Upload Artwork" at bounding box center [374, 96] width 72 height 9
click at [0, 0] on input "Upload Artwork" at bounding box center [0, 0] width 0 height 0
click at [372, 99] on label "Upload Artwork" at bounding box center [374, 96] width 72 height 9
click at [0, 0] on input "Upload Artwork" at bounding box center [0, 0] width 0 height 0
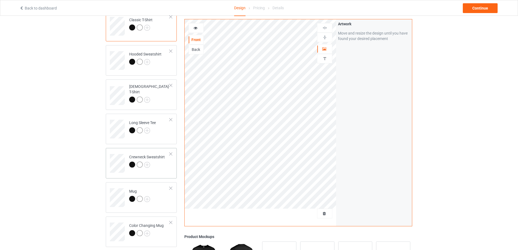
scroll to position [54, 0]
click at [158, 201] on td "Mug" at bounding box center [149, 193] width 47 height 23
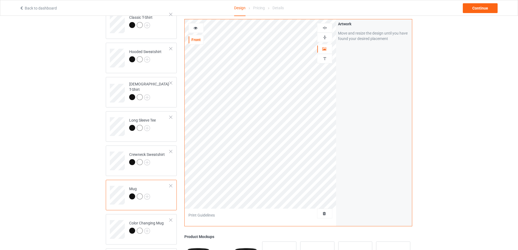
click at [324, 37] on img at bounding box center [324, 37] width 5 height 5
click at [483, 8] on div "Continue" at bounding box center [480, 8] width 35 height 10
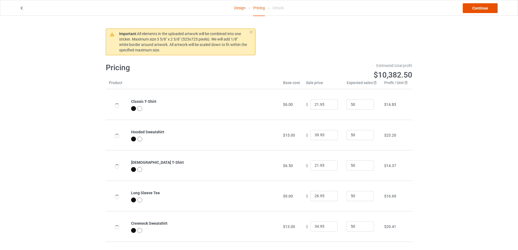
click at [481, 10] on link "Continue" at bounding box center [480, 8] width 35 height 10
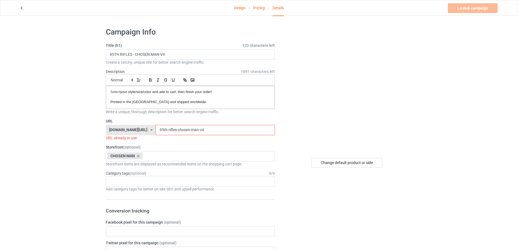
drag, startPoint x: 220, startPoint y: 131, endPoint x: 62, endPoint y: 137, distance: 158.5
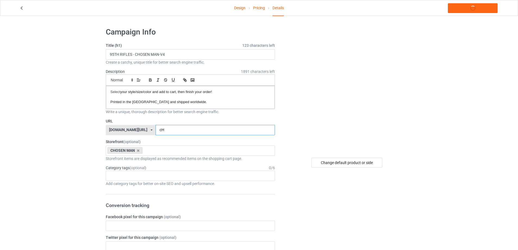
type input "c"
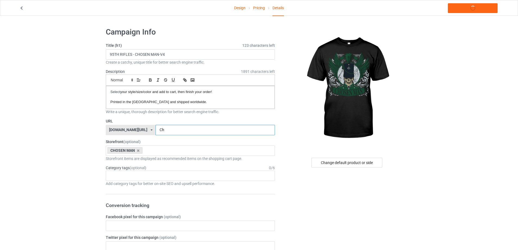
type input "C"
type input "chosen-man-grim"
drag, startPoint x: 136, startPoint y: 57, endPoint x: 32, endPoint y: 59, distance: 103.7
click at [148, 54] on input "CHOSEN MAN-V4" at bounding box center [190, 54] width 169 height 10
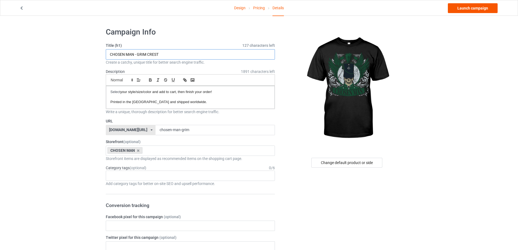
type input "CHOSEN MAN - GRIM CREST"
click at [467, 8] on link "Launch campaign" at bounding box center [473, 8] width 50 height 10
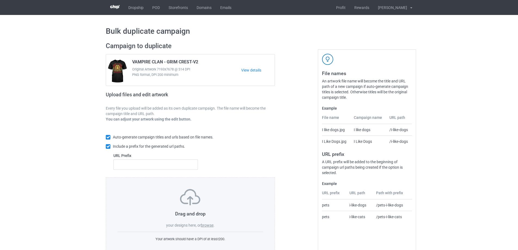
click at [206, 224] on label "browse" at bounding box center [207, 225] width 13 height 4
click at [0, 0] on input "browse" at bounding box center [0, 0] width 0 height 0
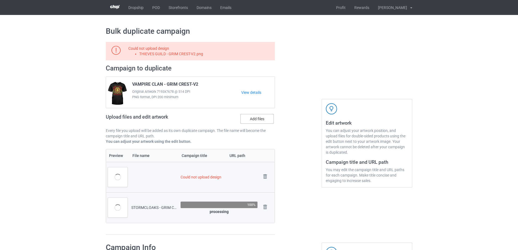
click at [254, 123] on label "Add files" at bounding box center [256, 119] width 33 height 10
click at [0, 0] on input "Add files" at bounding box center [0, 0] width 0 height 0
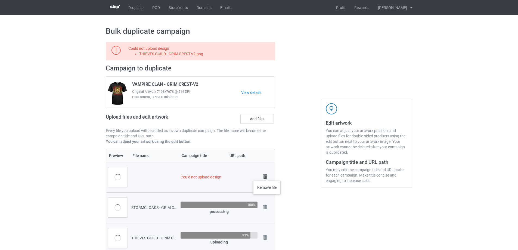
click at [267, 175] on img at bounding box center [265, 177] width 8 height 8
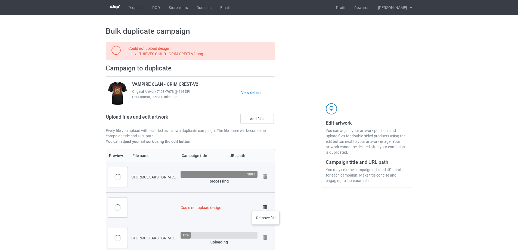
click at [266, 206] on img at bounding box center [265, 207] width 8 height 8
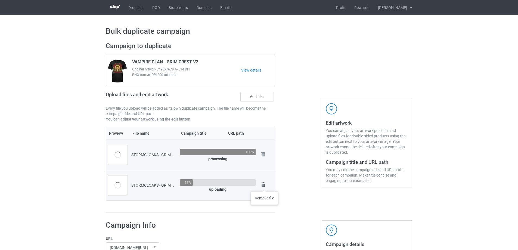
click at [265, 186] on img at bounding box center [264, 185] width 8 height 8
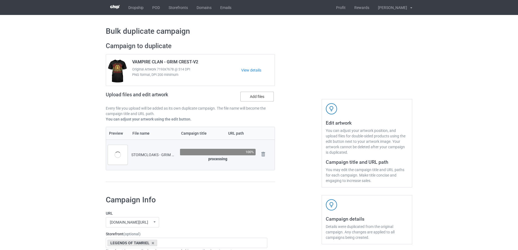
click at [257, 94] on label "Add files" at bounding box center [256, 97] width 33 height 10
click at [0, 0] on input "Add files" at bounding box center [0, 0] width 0 height 0
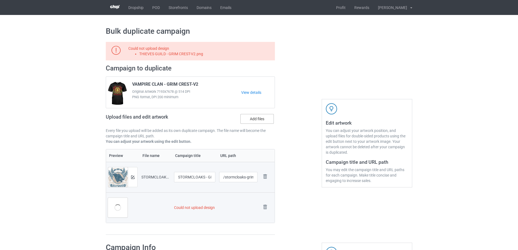
click at [251, 124] on label "Add files" at bounding box center [256, 119] width 33 height 10
click at [0, 0] on input "Add files" at bounding box center [0, 0] width 0 height 0
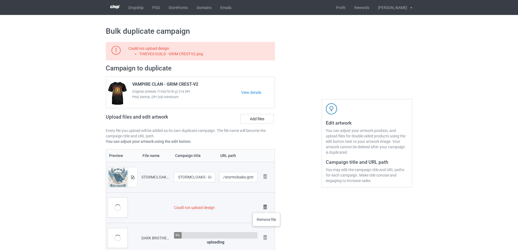
click at [267, 207] on img at bounding box center [265, 207] width 8 height 8
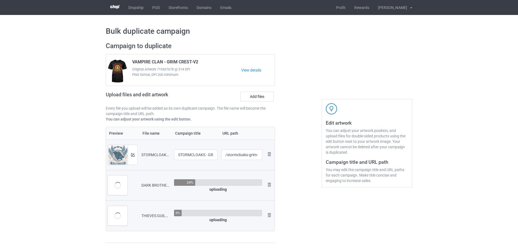
click at [270, 181] on td "Remove file" at bounding box center [269, 185] width 10 height 30
click at [270, 183] on img at bounding box center [269, 184] width 7 height 7
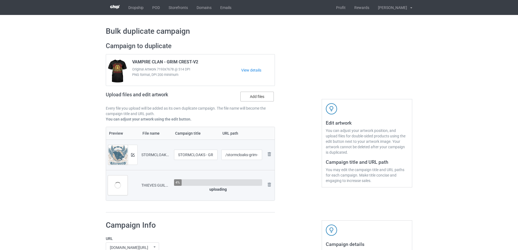
click at [260, 97] on label "Add files" at bounding box center [256, 97] width 33 height 10
click at [0, 0] on input "Add files" at bounding box center [0, 0] width 0 height 0
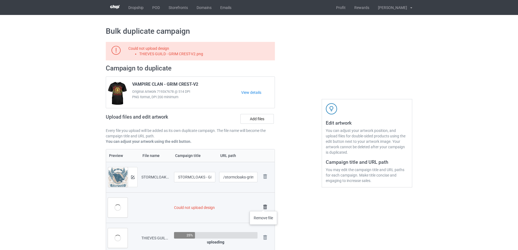
click at [264, 206] on img at bounding box center [265, 207] width 8 height 8
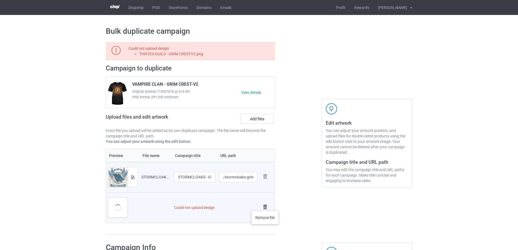
click at [265, 205] on img at bounding box center [265, 207] width 8 height 8
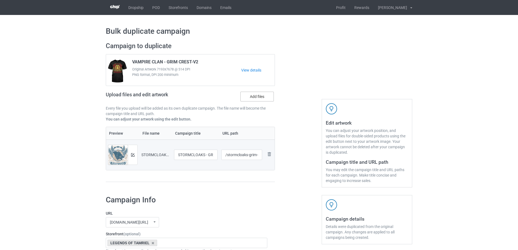
click at [256, 99] on label "Add files" at bounding box center [256, 97] width 33 height 10
click at [0, 0] on input "Add files" at bounding box center [0, 0] width 0 height 0
click at [264, 95] on label "Add files" at bounding box center [256, 97] width 33 height 10
click at [0, 0] on input "Add files" at bounding box center [0, 0] width 0 height 0
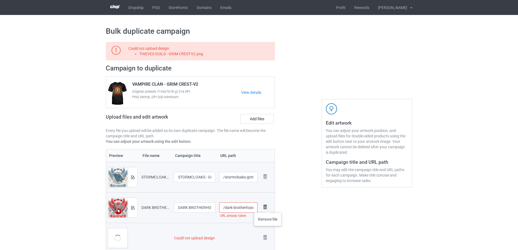
click at [267, 207] on img at bounding box center [265, 207] width 8 height 8
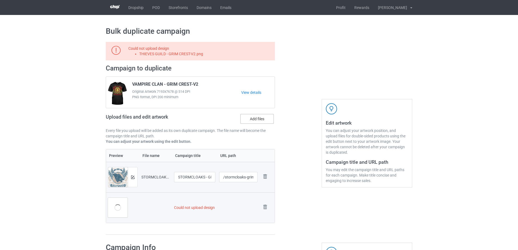
click at [258, 119] on label "Add files" at bounding box center [256, 119] width 33 height 10
click at [0, 0] on input "Add files" at bounding box center [0, 0] width 0 height 0
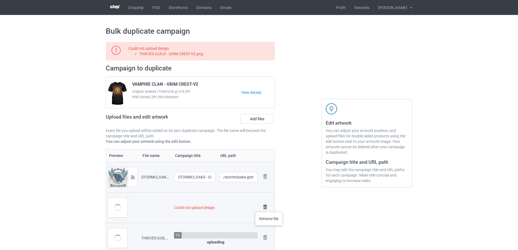
click at [267, 206] on img at bounding box center [265, 207] width 8 height 8
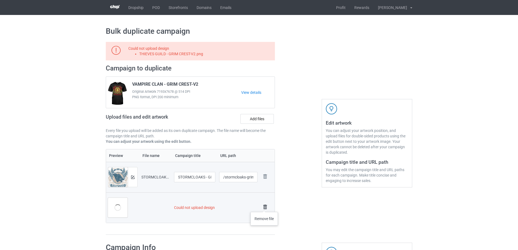
click at [264, 206] on img at bounding box center [265, 207] width 8 height 8
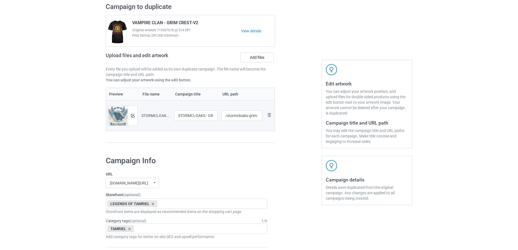
scroll to position [449, 0]
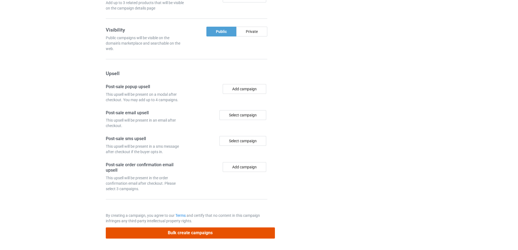
drag, startPoint x: 219, startPoint y: 233, endPoint x: 219, endPoint y: 190, distance: 42.2
click at [219, 233] on button "Bulk create campaigns" at bounding box center [190, 232] width 169 height 11
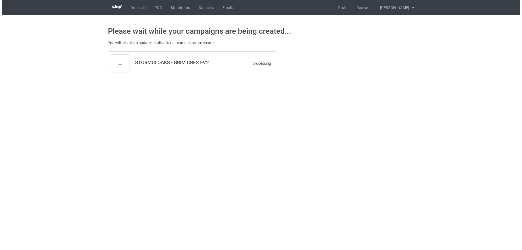
scroll to position [0, 0]
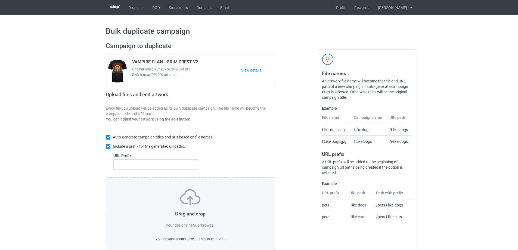
click at [207, 226] on label "browse" at bounding box center [207, 225] width 13 height 4
click at [0, 0] on input "browse" at bounding box center [0, 0] width 0 height 0
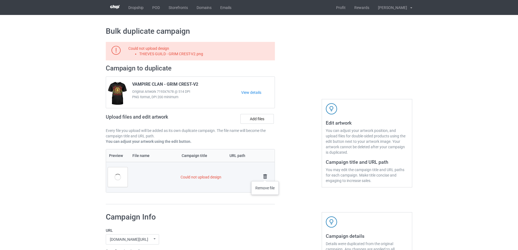
click at [265, 176] on img at bounding box center [265, 177] width 8 height 8
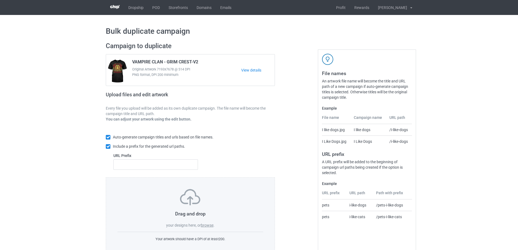
click at [212, 226] on label "browse" at bounding box center [207, 225] width 13 height 4
click at [0, 0] on input "browse" at bounding box center [0, 0] width 0 height 0
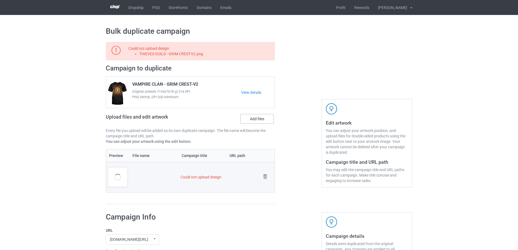
click at [260, 120] on label "Add files" at bounding box center [256, 119] width 33 height 10
click at [0, 0] on input "Add files" at bounding box center [0, 0] width 0 height 0
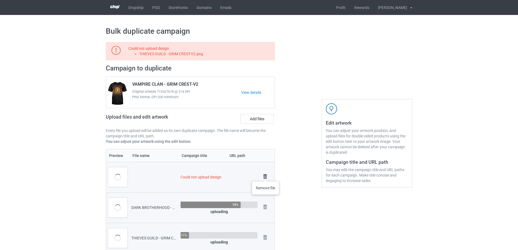
click at [266, 176] on img at bounding box center [265, 177] width 8 height 8
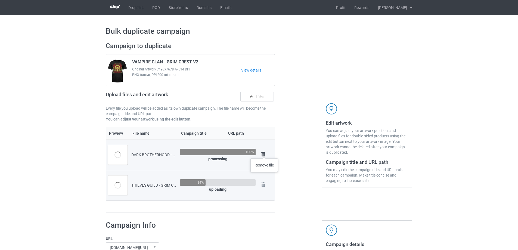
click at [264, 153] on img at bounding box center [264, 154] width 8 height 8
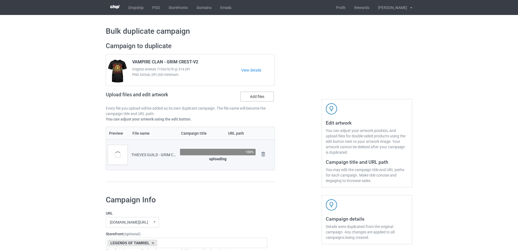
click at [255, 95] on label "Add files" at bounding box center [256, 97] width 33 height 10
click at [0, 0] on input "Add files" at bounding box center [0, 0] width 0 height 0
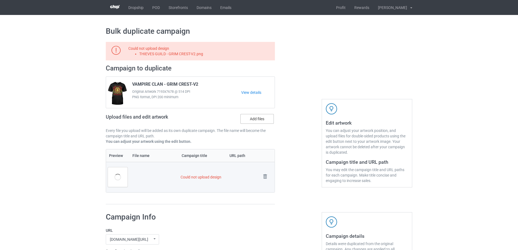
click at [251, 120] on label "Add files" at bounding box center [256, 119] width 33 height 10
click at [0, 0] on input "Add files" at bounding box center [0, 0] width 0 height 0
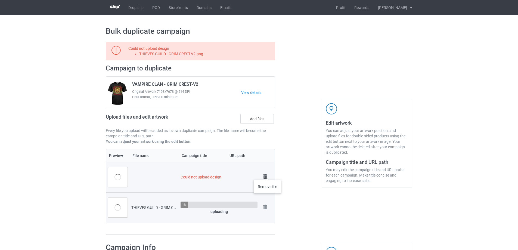
click at [268, 174] on img at bounding box center [265, 177] width 8 height 8
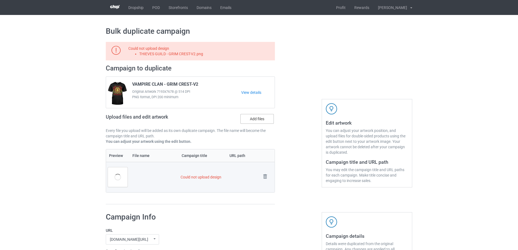
click at [262, 121] on label "Add files" at bounding box center [256, 119] width 33 height 10
click at [0, 0] on input "Add files" at bounding box center [0, 0] width 0 height 0
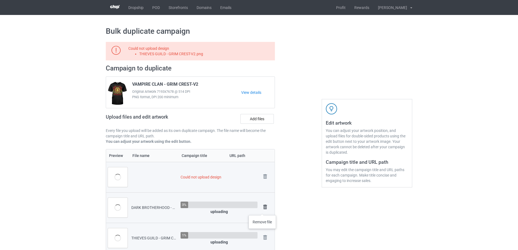
click at [263, 207] on img at bounding box center [265, 207] width 8 height 8
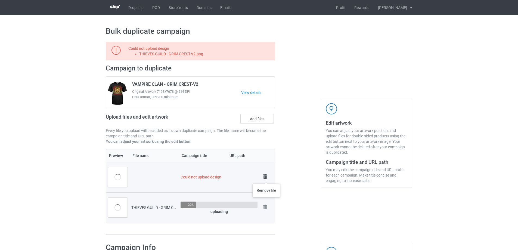
click at [267, 178] on img at bounding box center [265, 177] width 8 height 8
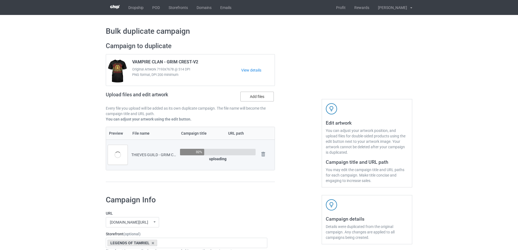
click at [251, 100] on label "Add files" at bounding box center [256, 97] width 33 height 10
click at [0, 0] on input "Add files" at bounding box center [0, 0] width 0 height 0
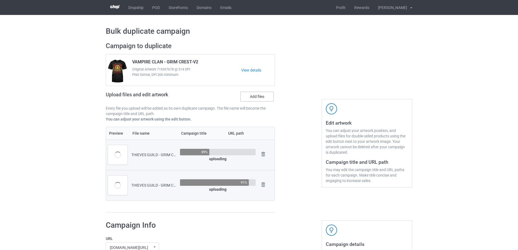
click at [264, 98] on label "Add files" at bounding box center [256, 97] width 33 height 10
click at [0, 0] on input "Add files" at bounding box center [0, 0] width 0 height 0
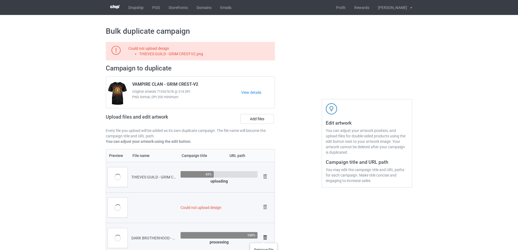
click at [264, 237] on img at bounding box center [265, 238] width 8 height 8
click at [264, 205] on img at bounding box center [265, 207] width 8 height 8
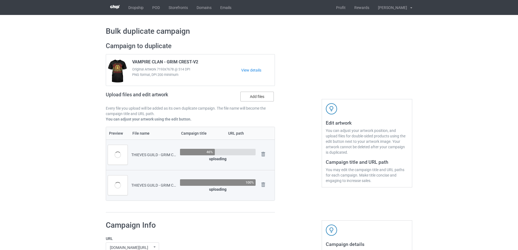
click at [255, 101] on label "Add files" at bounding box center [256, 97] width 33 height 10
click at [0, 0] on input "Add files" at bounding box center [0, 0] width 0 height 0
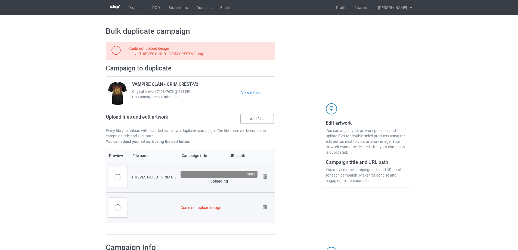
click at [252, 121] on label "Add files" at bounding box center [256, 119] width 33 height 10
click at [0, 0] on input "Add files" at bounding box center [0, 0] width 0 height 0
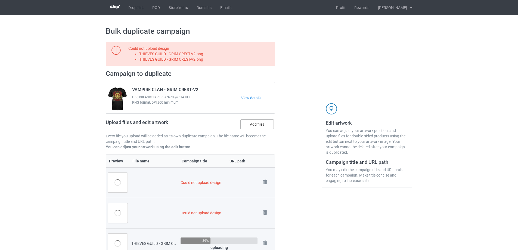
click at [263, 122] on label "Add files" at bounding box center [256, 124] width 33 height 10
click at [0, 0] on input "Add files" at bounding box center [0, 0] width 0 height 0
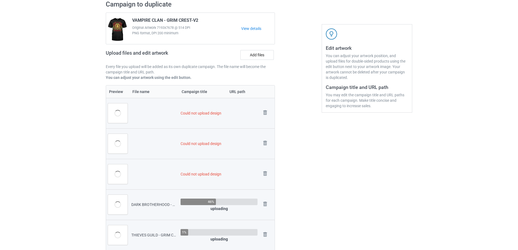
scroll to position [87, 0]
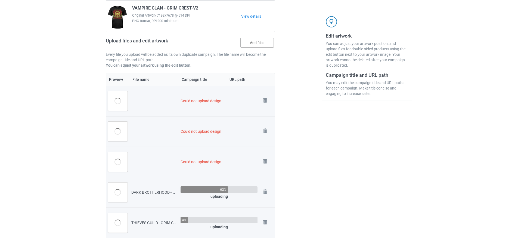
click at [267, 43] on label "Add files" at bounding box center [256, 43] width 33 height 10
click at [0, 0] on input "Add files" at bounding box center [0, 0] width 0 height 0
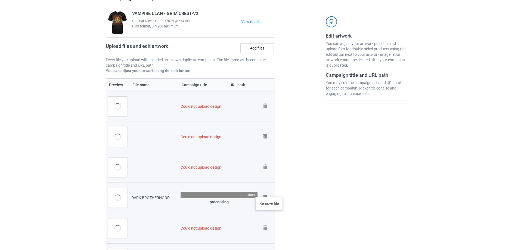
scroll to position [92, 0]
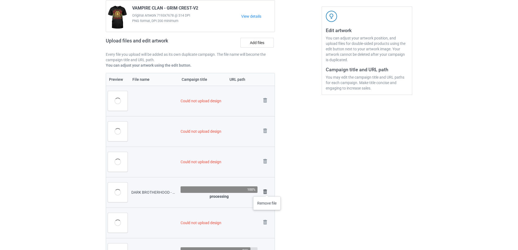
click at [267, 191] on img at bounding box center [265, 192] width 8 height 8
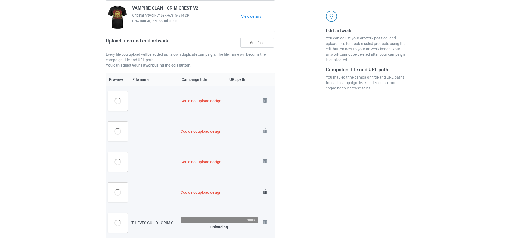
click at [265, 192] on img at bounding box center [265, 192] width 8 height 8
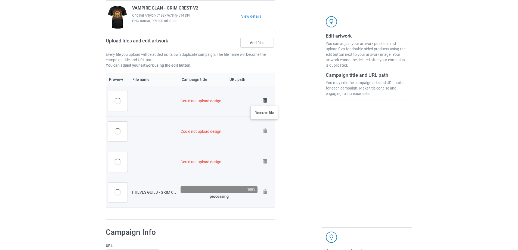
click at [264, 100] on img at bounding box center [265, 101] width 8 height 8
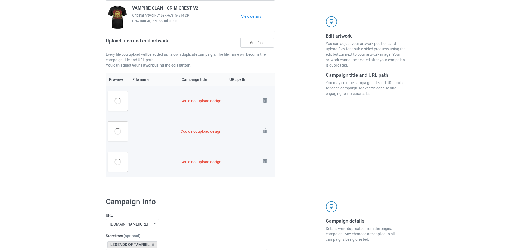
click at [0, 0] on img at bounding box center [0, 0] width 0 height 0
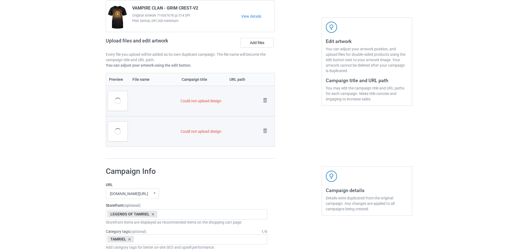
click at [0, 0] on img at bounding box center [0, 0] width 0 height 0
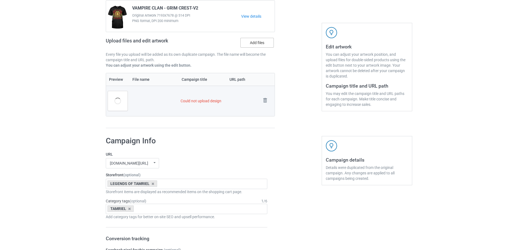
click at [261, 41] on label "Add files" at bounding box center [256, 43] width 33 height 10
click at [0, 0] on input "Add files" at bounding box center [0, 0] width 0 height 0
click at [255, 42] on label "Add files" at bounding box center [256, 43] width 33 height 10
click at [0, 0] on input "Add files" at bounding box center [0, 0] width 0 height 0
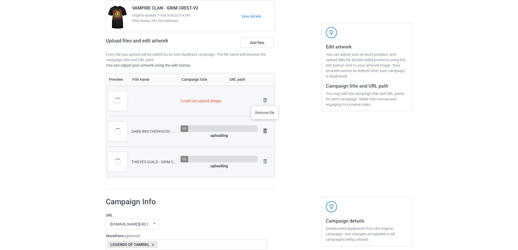
click at [0, 0] on img at bounding box center [0, 0] width 0 height 0
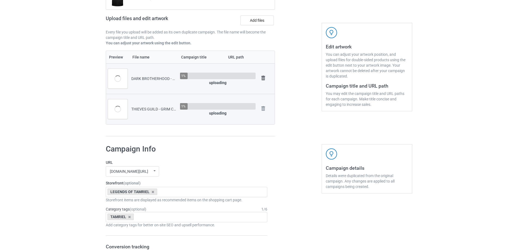
scroll to position [54, 0]
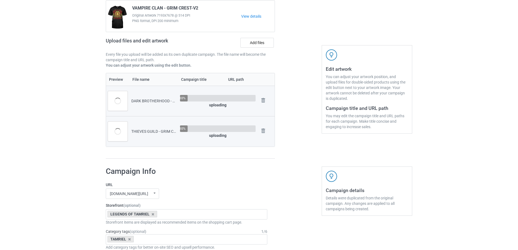
click at [264, 95] on td "Remove file" at bounding box center [266, 101] width 17 height 30
click at [264, 100] on img at bounding box center [264, 101] width 8 height 8
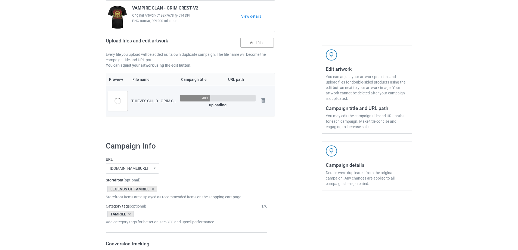
click at [256, 45] on label "Add files" at bounding box center [256, 43] width 33 height 10
click at [0, 0] on input "Add files" at bounding box center [0, 0] width 0 height 0
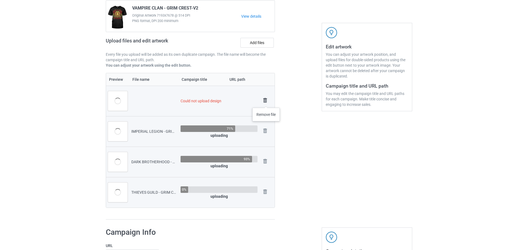
click at [266, 102] on img at bounding box center [265, 101] width 8 height 8
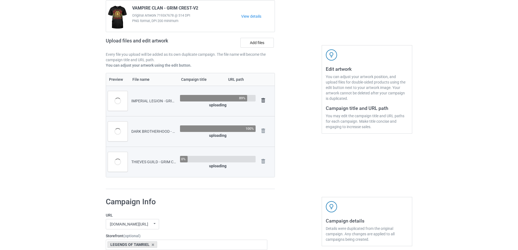
click at [265, 99] on img at bounding box center [264, 101] width 8 height 8
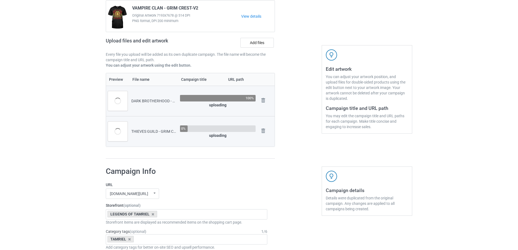
click at [0, 0] on img at bounding box center [0, 0] width 0 height 0
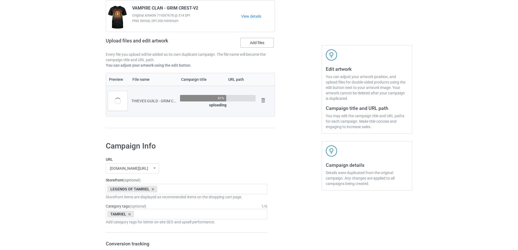
click at [264, 44] on label "Add files" at bounding box center [256, 43] width 33 height 10
click at [0, 0] on input "Add files" at bounding box center [0, 0] width 0 height 0
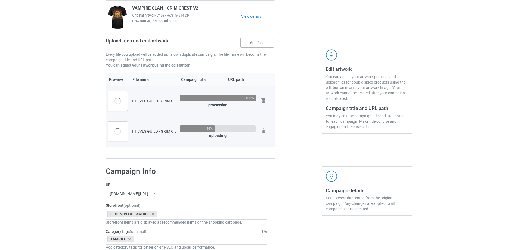
scroll to position [76, 0]
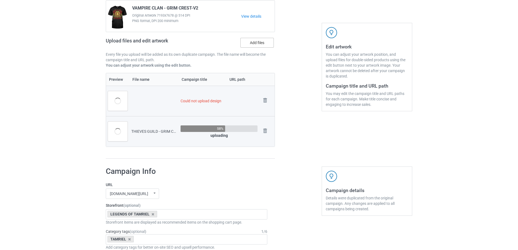
click at [268, 45] on label "Add files" at bounding box center [256, 43] width 33 height 10
click at [0, 0] on input "Add files" at bounding box center [0, 0] width 0 height 0
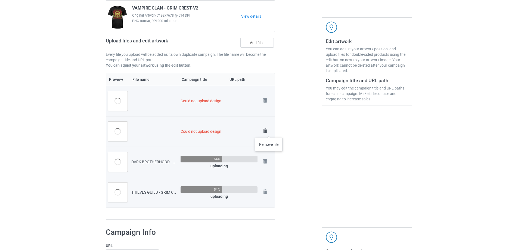
click at [268, 132] on img at bounding box center [265, 131] width 8 height 8
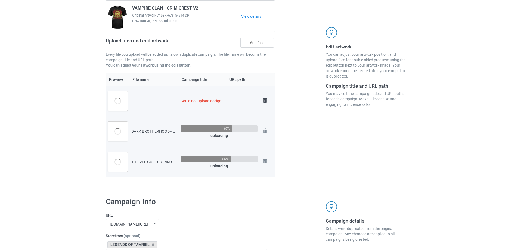
click at [264, 103] on img at bounding box center [265, 101] width 8 height 8
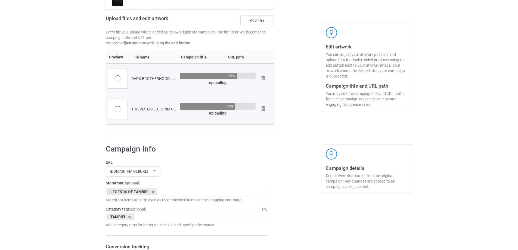
scroll to position [54, 0]
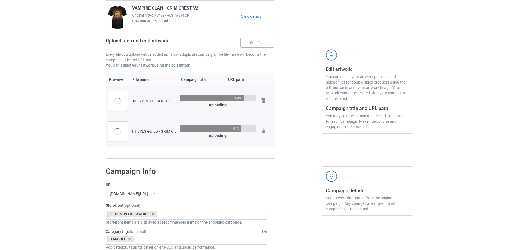
click at [254, 47] on label "Add files" at bounding box center [256, 43] width 33 height 10
click at [0, 0] on input "Add files" at bounding box center [0, 0] width 0 height 0
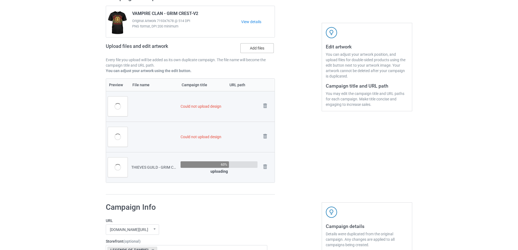
scroll to position [82, 0]
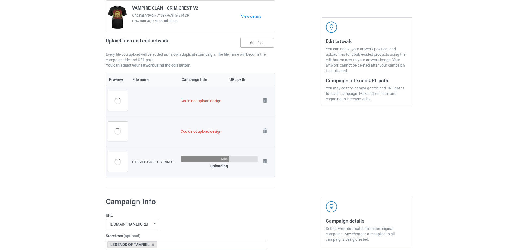
click at [258, 42] on label "Add files" at bounding box center [256, 43] width 33 height 10
click at [0, 0] on input "Add files" at bounding box center [0, 0] width 0 height 0
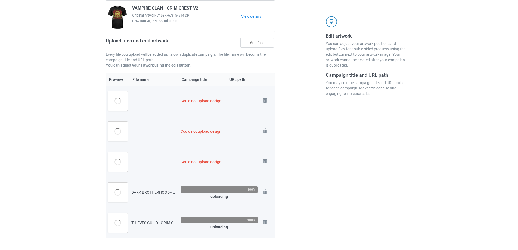
scroll to position [98, 0]
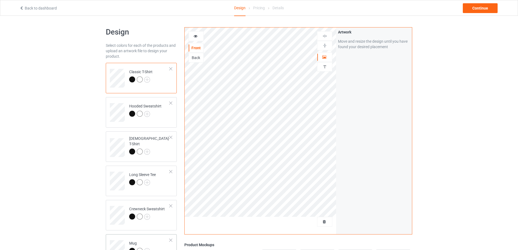
click at [139, 241] on div "Mug" at bounding box center [139, 246] width 21 height 13
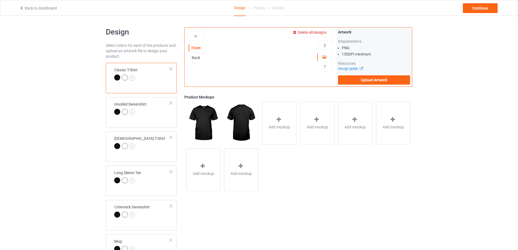
click at [326, 33] on span "Delete all designs" at bounding box center [312, 32] width 29 height 4
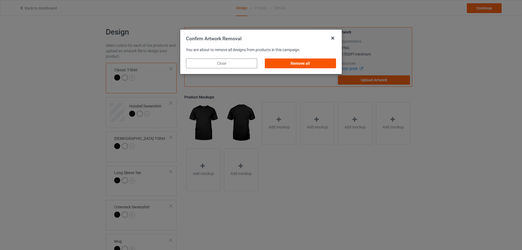
click at [316, 60] on div "Remove all" at bounding box center [300, 63] width 71 height 10
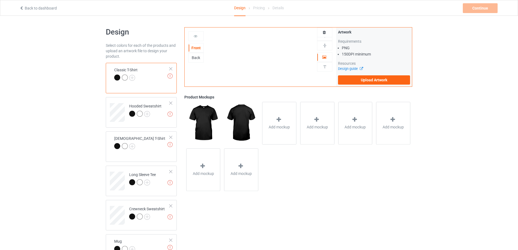
click at [365, 70] on div "Design guide" at bounding box center [374, 68] width 72 height 5
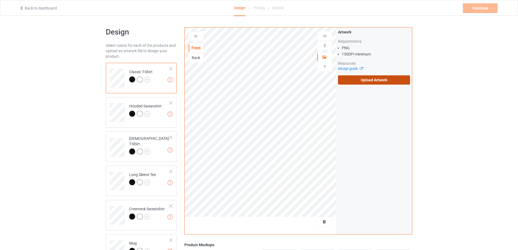
click at [366, 79] on label "Upload Artwork" at bounding box center [374, 79] width 72 height 9
click at [0, 0] on input "Upload Artwork" at bounding box center [0, 0] width 0 height 0
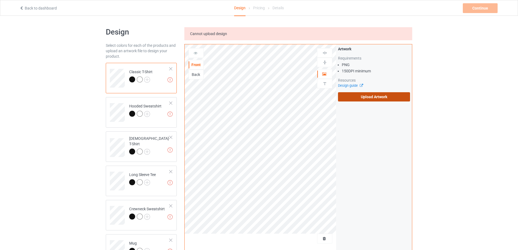
click at [344, 97] on label "Upload Artwork" at bounding box center [374, 96] width 72 height 9
click at [0, 0] on input "Upload Artwork" at bounding box center [0, 0] width 0 height 0
click at [364, 97] on label "Upload Artwork" at bounding box center [374, 96] width 72 height 9
click at [0, 0] on input "Upload Artwork" at bounding box center [0, 0] width 0 height 0
click at [376, 96] on label "Upload Artwork" at bounding box center [374, 96] width 72 height 9
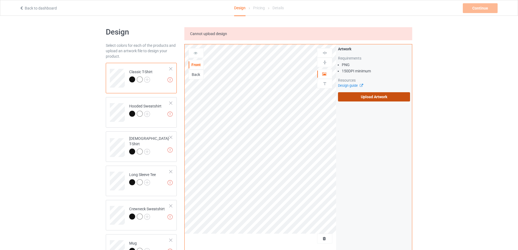
click at [0, 0] on input "Upload Artwork" at bounding box center [0, 0] width 0 height 0
click at [374, 94] on label "Upload Artwork" at bounding box center [374, 96] width 72 height 9
click at [0, 0] on input "Upload Artwork" at bounding box center [0, 0] width 0 height 0
click at [374, 94] on label "Upload Artwork" at bounding box center [374, 96] width 72 height 9
click at [0, 0] on input "Upload Artwork" at bounding box center [0, 0] width 0 height 0
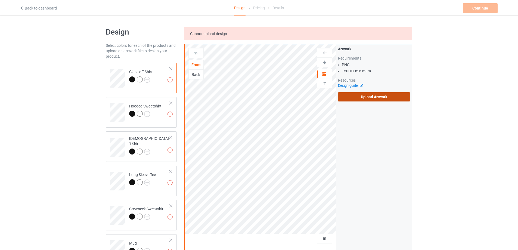
click at [374, 94] on label "Upload Artwork" at bounding box center [374, 96] width 72 height 9
click at [0, 0] on input "Upload Artwork" at bounding box center [0, 0] width 0 height 0
click at [374, 94] on label "Upload Artwork" at bounding box center [374, 96] width 72 height 9
click at [0, 0] on input "Upload Artwork" at bounding box center [0, 0] width 0 height 0
click at [385, 96] on label "Upload Artwork" at bounding box center [374, 96] width 72 height 9
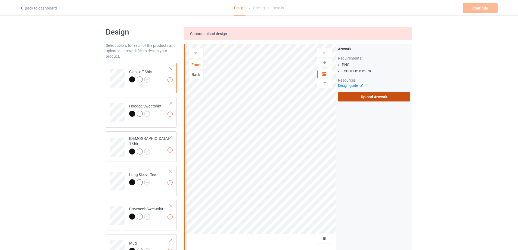
click at [0, 0] on input "Upload Artwork" at bounding box center [0, 0] width 0 height 0
click at [371, 99] on label "Upload Artwork" at bounding box center [374, 96] width 72 height 9
click at [0, 0] on input "Upload Artwork" at bounding box center [0, 0] width 0 height 0
click at [371, 99] on label "Upload Artwork" at bounding box center [374, 96] width 72 height 9
click at [0, 0] on input "Upload Artwork" at bounding box center [0, 0] width 0 height 0
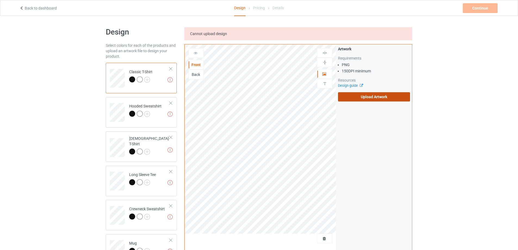
click at [371, 99] on label "Upload Artwork" at bounding box center [374, 96] width 72 height 9
click at [0, 0] on input "Upload Artwork" at bounding box center [0, 0] width 0 height 0
click at [371, 99] on label "Upload Artwork" at bounding box center [374, 96] width 72 height 9
click at [0, 0] on input "Upload Artwork" at bounding box center [0, 0] width 0 height 0
click at [371, 99] on label "Upload Artwork" at bounding box center [374, 96] width 72 height 9
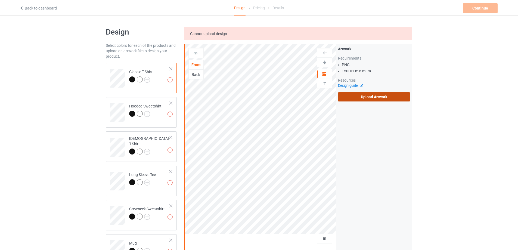
click at [0, 0] on input "Upload Artwork" at bounding box center [0, 0] width 0 height 0
click at [371, 99] on label "Upload Artwork" at bounding box center [374, 96] width 72 height 9
click at [0, 0] on input "Upload Artwork" at bounding box center [0, 0] width 0 height 0
click at [371, 99] on label "Upload Artwork" at bounding box center [374, 96] width 72 height 9
click at [0, 0] on input "Upload Artwork" at bounding box center [0, 0] width 0 height 0
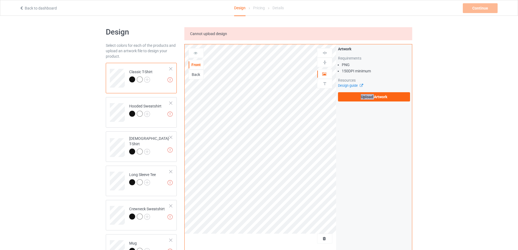
click at [365, 121] on div "Artwork Requirements PNG 150 DPI minimum Resources Design guide Upload Artwork" at bounding box center [374, 147] width 76 height 207
click at [370, 97] on label "Upload Artwork" at bounding box center [374, 96] width 72 height 9
click at [0, 0] on input "Upload Artwork" at bounding box center [0, 0] width 0 height 0
click at [371, 95] on label "Upload Artwork" at bounding box center [374, 96] width 72 height 9
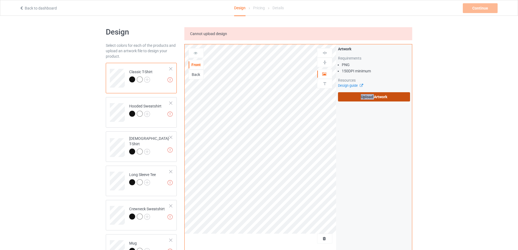
click at [0, 0] on input "Upload Artwork" at bounding box center [0, 0] width 0 height 0
click at [372, 97] on label "Upload Artwork" at bounding box center [374, 96] width 72 height 9
click at [0, 0] on input "Upload Artwork" at bounding box center [0, 0] width 0 height 0
click at [380, 97] on label "Upload Artwork" at bounding box center [374, 96] width 72 height 9
click at [0, 0] on input "Upload Artwork" at bounding box center [0, 0] width 0 height 0
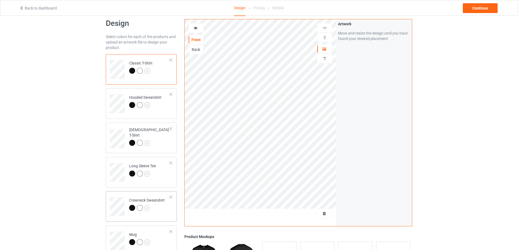
scroll to position [82, 0]
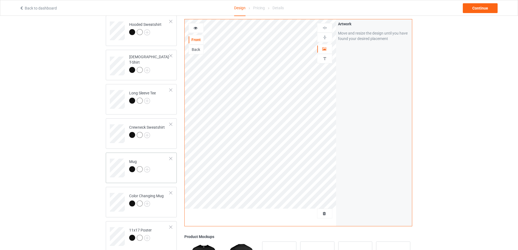
click at [165, 180] on div "Mug" at bounding box center [141, 168] width 71 height 30
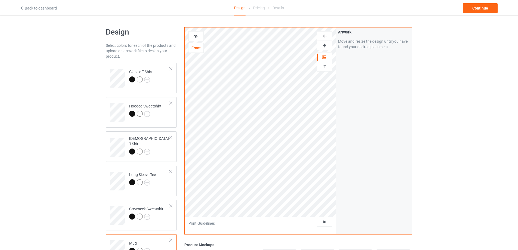
click at [327, 46] on img at bounding box center [324, 45] width 5 height 5
click at [486, 8] on div "Continue" at bounding box center [480, 8] width 35 height 10
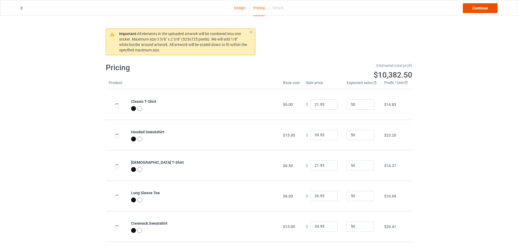
click at [486, 8] on link "Continue" at bounding box center [480, 8] width 35 height 10
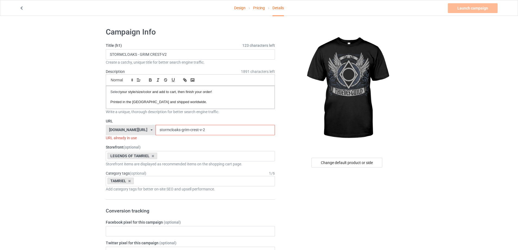
drag, startPoint x: 175, startPoint y: 130, endPoint x: 121, endPoint y: 131, distance: 54.2
click at [121, 131] on div "[DOMAIN_NAME][URL] [DOMAIN_NAME][URL] [DOMAIN_NAME][URL] [DOMAIN_NAME][URL] 5a5…" at bounding box center [190, 130] width 169 height 10
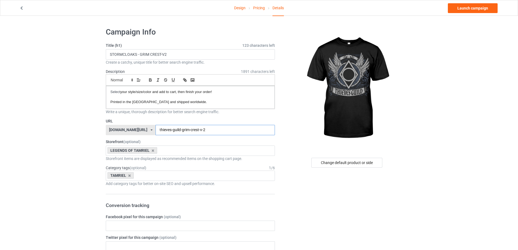
type input "thieves-guild-grim-crest-v-2"
drag, startPoint x: 169, startPoint y: 47, endPoint x: 175, endPoint y: 54, distance: 8.9
click at [170, 48] on label "Title (h1) 123 characters left" at bounding box center [190, 45] width 169 height 5
drag, startPoint x: 175, startPoint y: 54, endPoint x: 0, endPoint y: 57, distance: 175.2
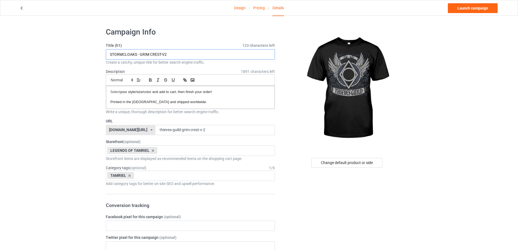
paste input "THIEVES GUILD"
type input "THIEVES GUILD - GRIM CREST-V2"
click at [455, 8] on link "Launch campaign" at bounding box center [473, 8] width 50 height 10
